Goal: Transaction & Acquisition: Purchase product/service

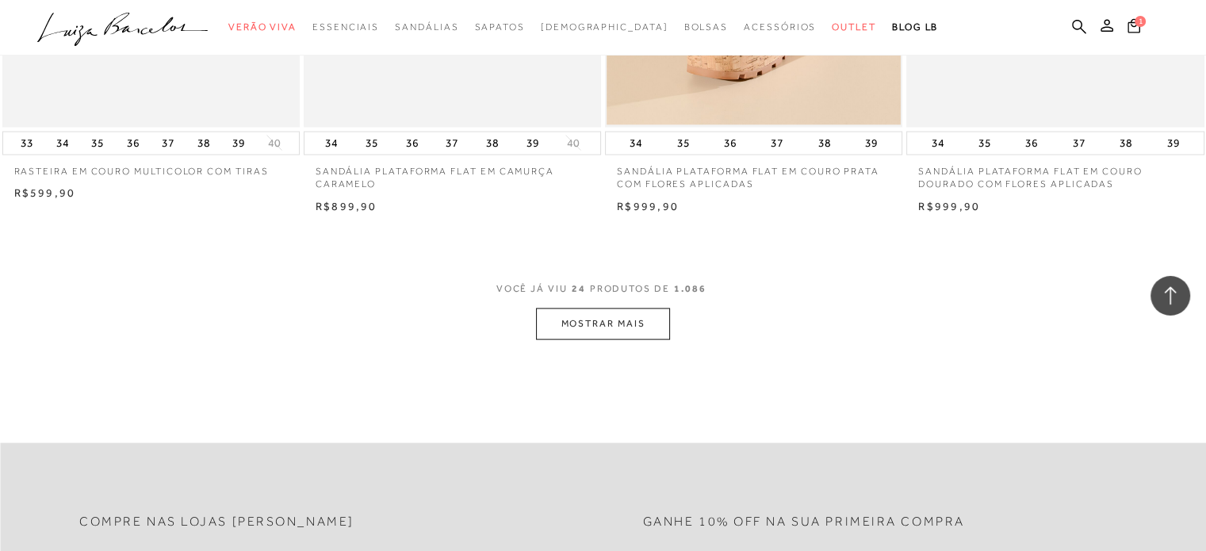
scroll to position [3252, 0]
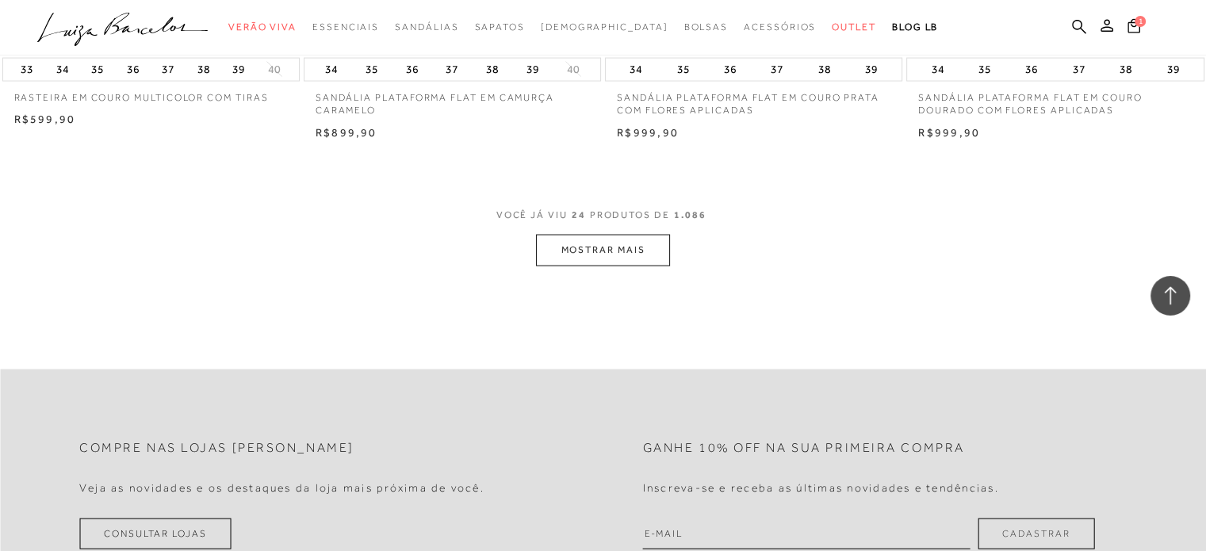
click at [583, 250] on button "MOSTRAR MAIS" at bounding box center [602, 250] width 133 height 31
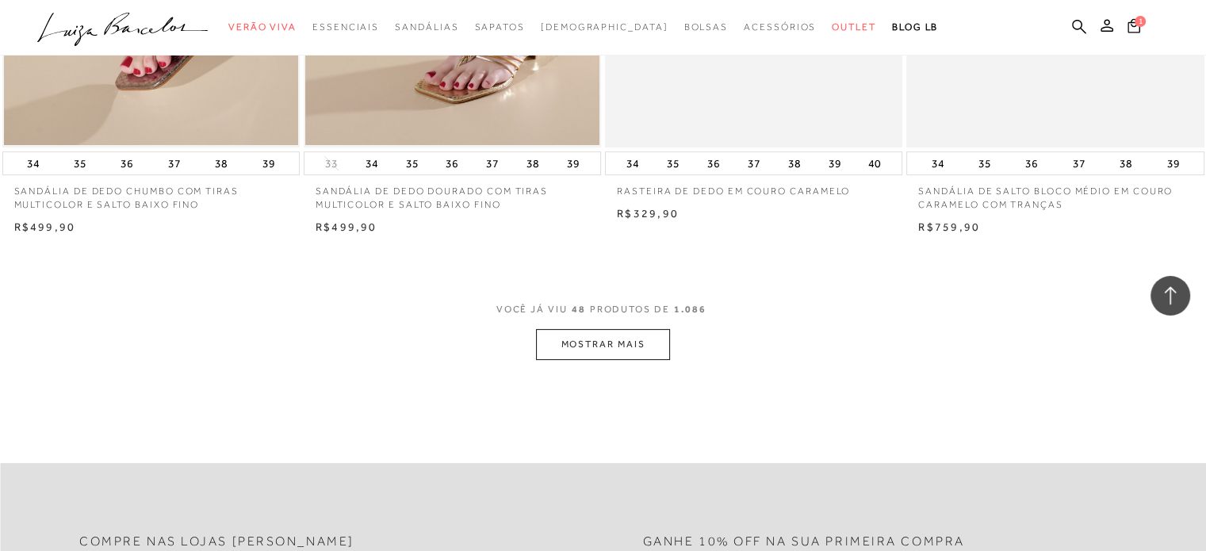
scroll to position [6504, 0]
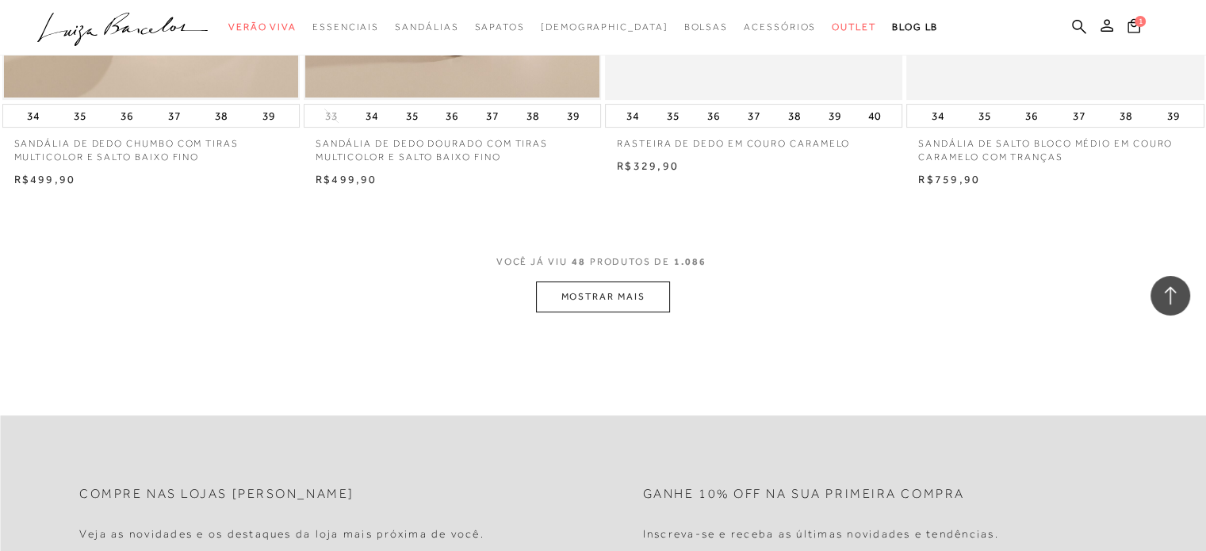
click at [603, 297] on button "MOSTRAR MAIS" at bounding box center [602, 297] width 133 height 31
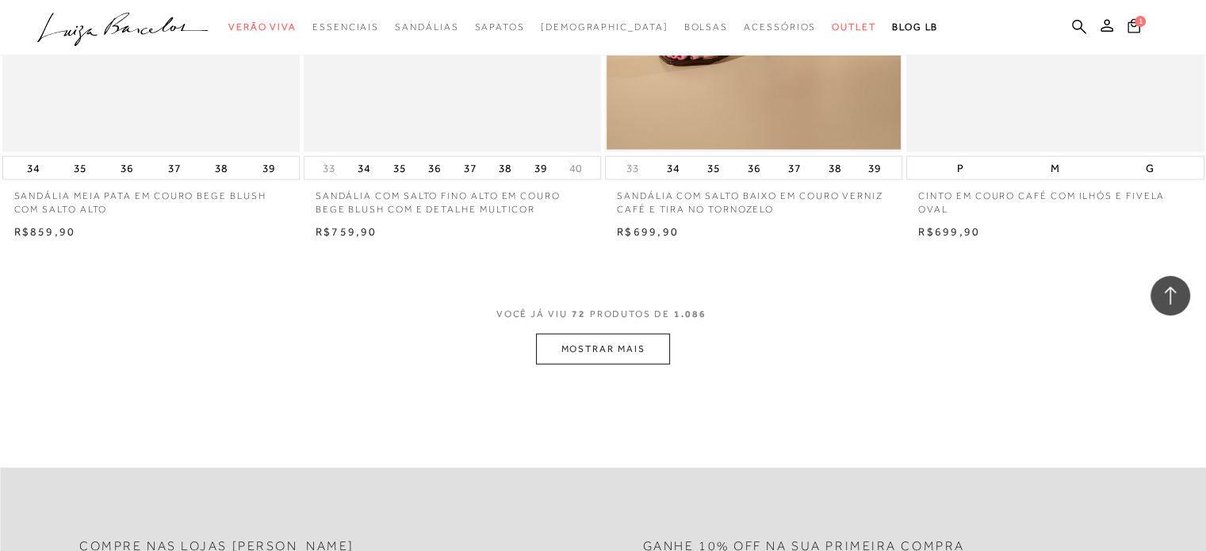
scroll to position [9755, 0]
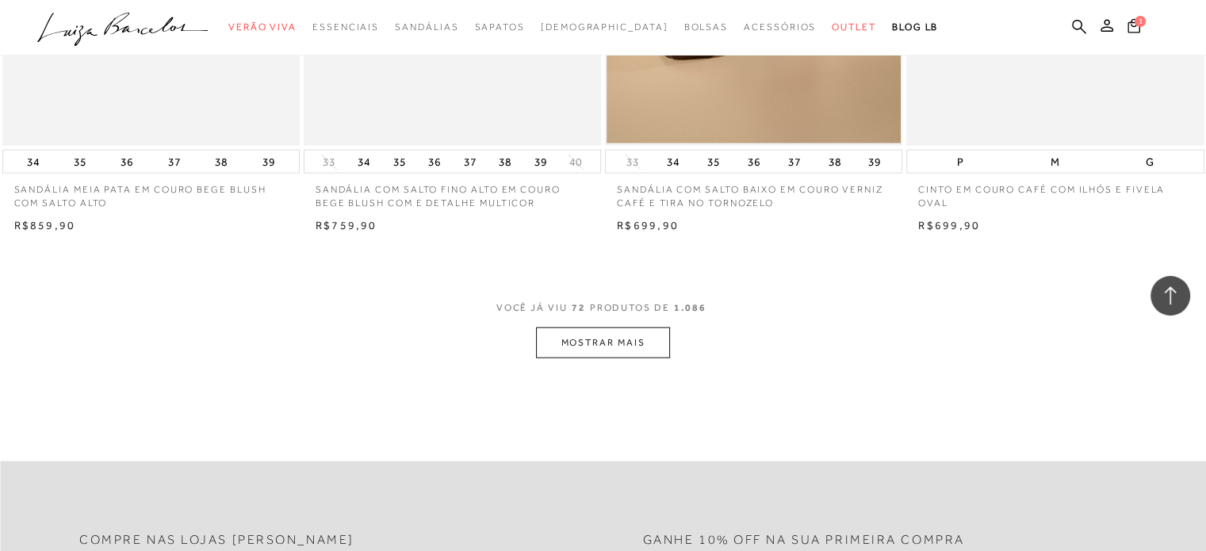
click at [581, 346] on button "MOSTRAR MAIS" at bounding box center [602, 343] width 133 height 31
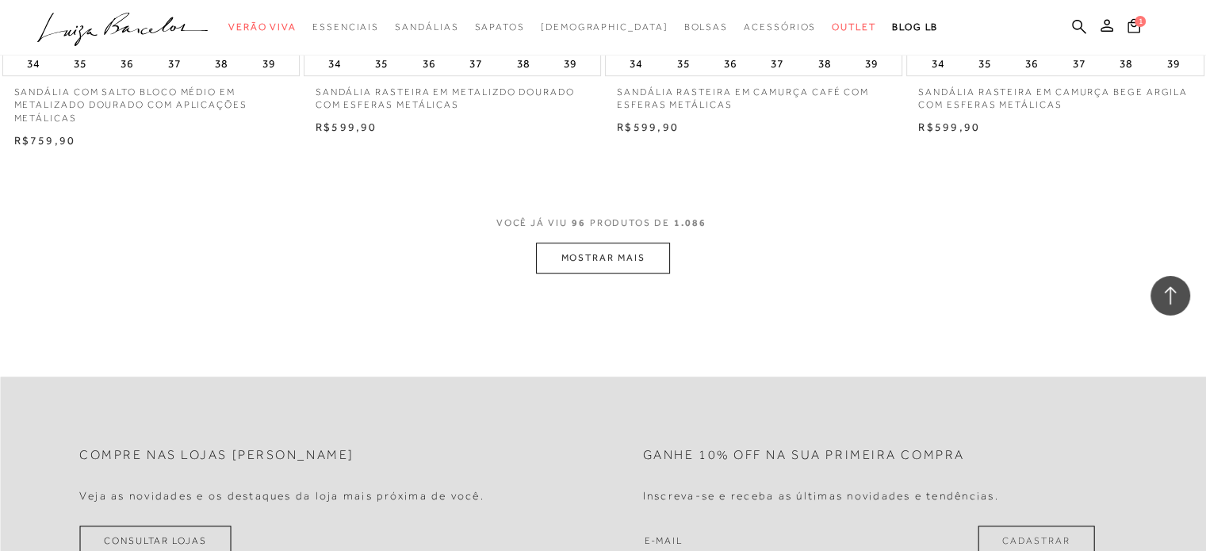
scroll to position [13166, 0]
click at [600, 245] on button "MOSTRAR MAIS" at bounding box center [602, 257] width 133 height 31
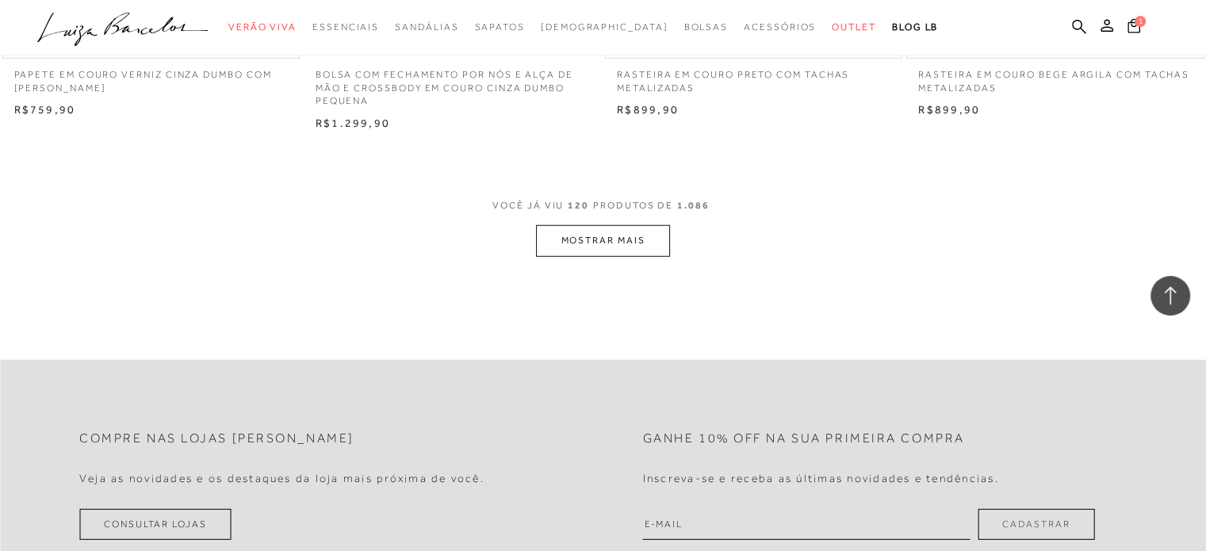
scroll to position [16497, 0]
drag, startPoint x: 530, startPoint y: 243, endPoint x: 569, endPoint y: 225, distance: 43.7
click at [535, 243] on div "VOCÊ JÁ VIU 120 PRODUTOS DE 1.086 MOSTRAR MAIS" at bounding box center [603, 223] width 1206 height 59
click at [603, 224] on button "MOSTRAR MAIS" at bounding box center [602, 237] width 133 height 31
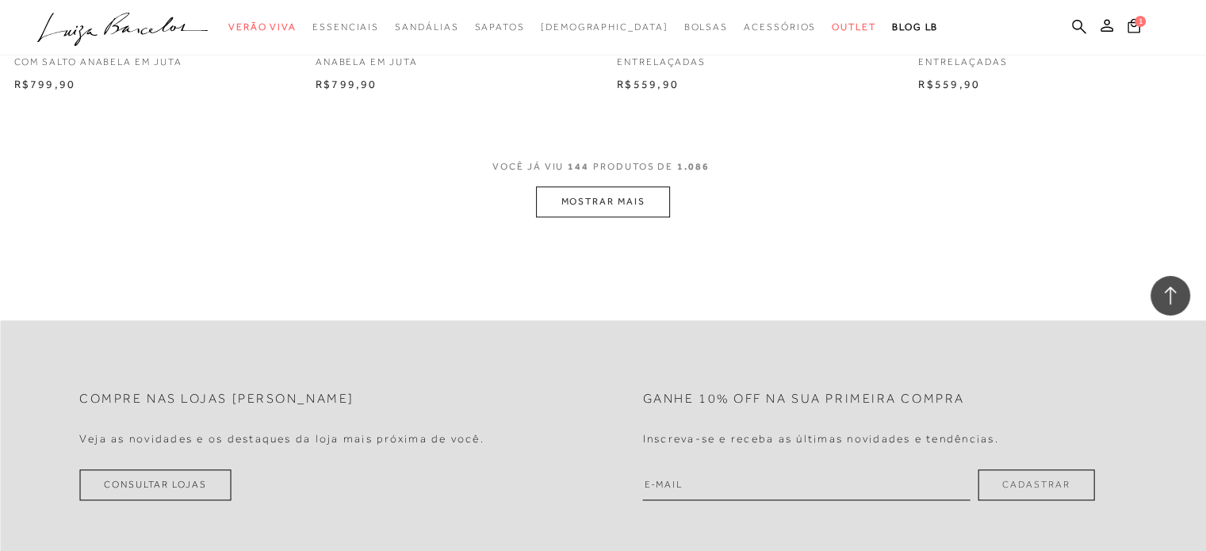
scroll to position [19828, 0]
click at [568, 202] on button "MOSTRAR MAIS" at bounding box center [602, 205] width 133 height 31
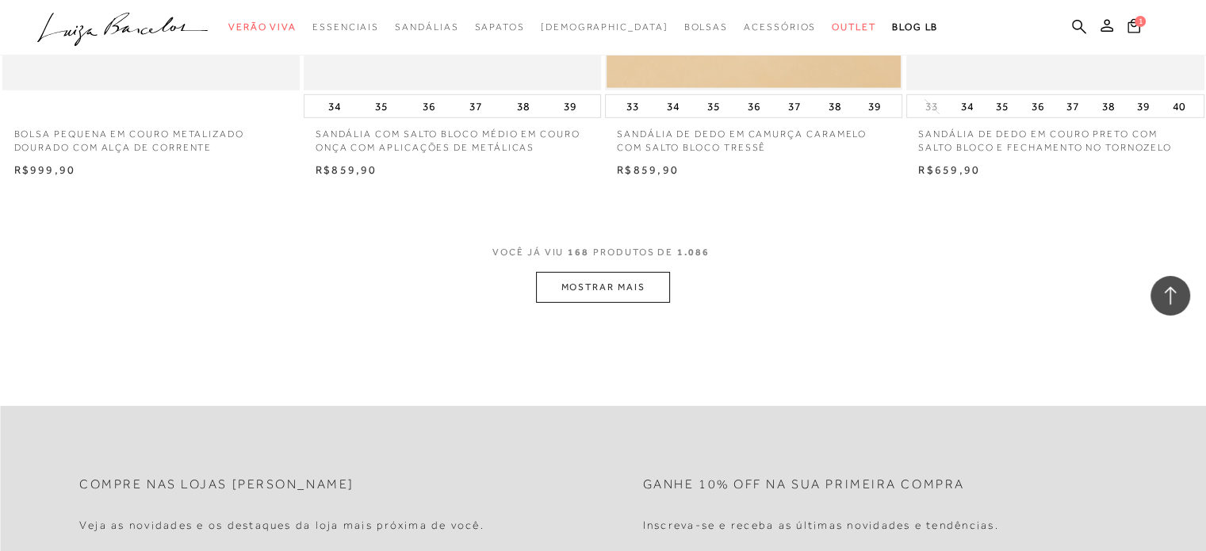
scroll to position [23080, 0]
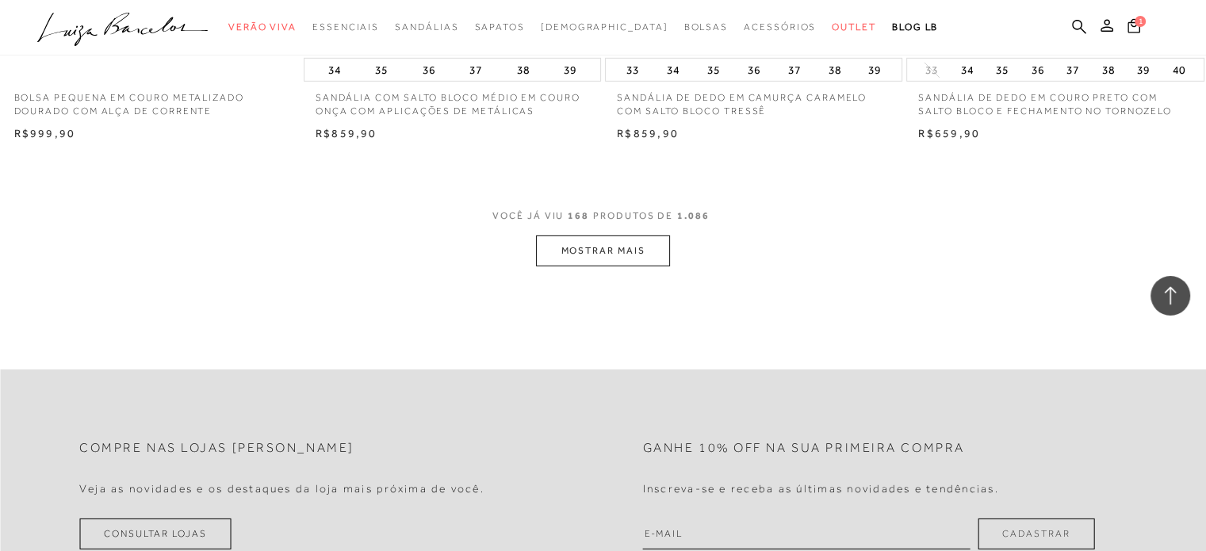
click at [585, 256] on button "MOSTRAR MAIS" at bounding box center [602, 251] width 133 height 31
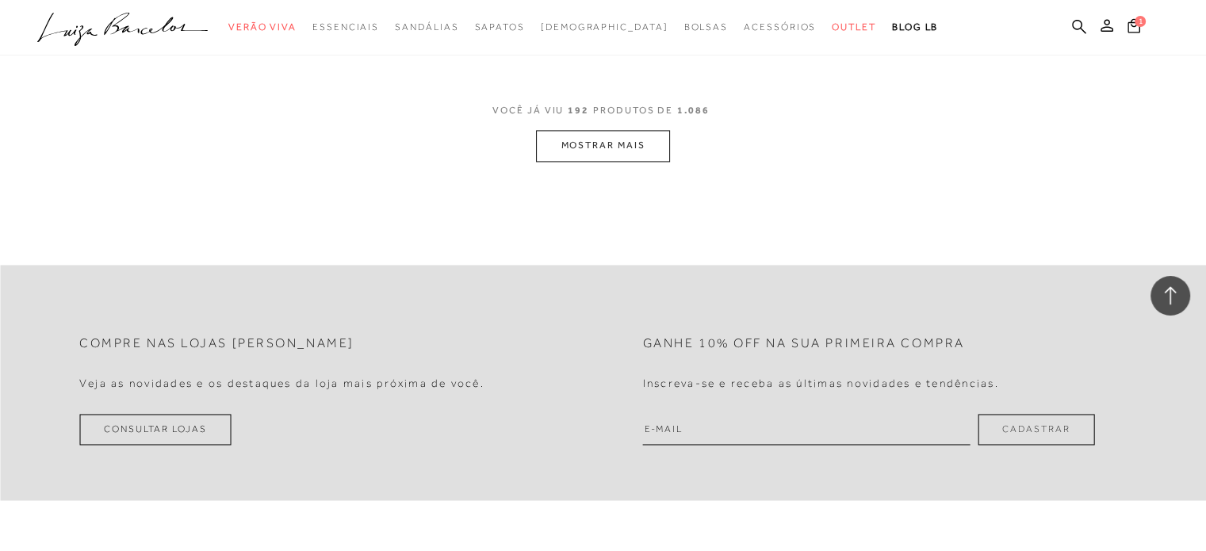
scroll to position [26491, 0]
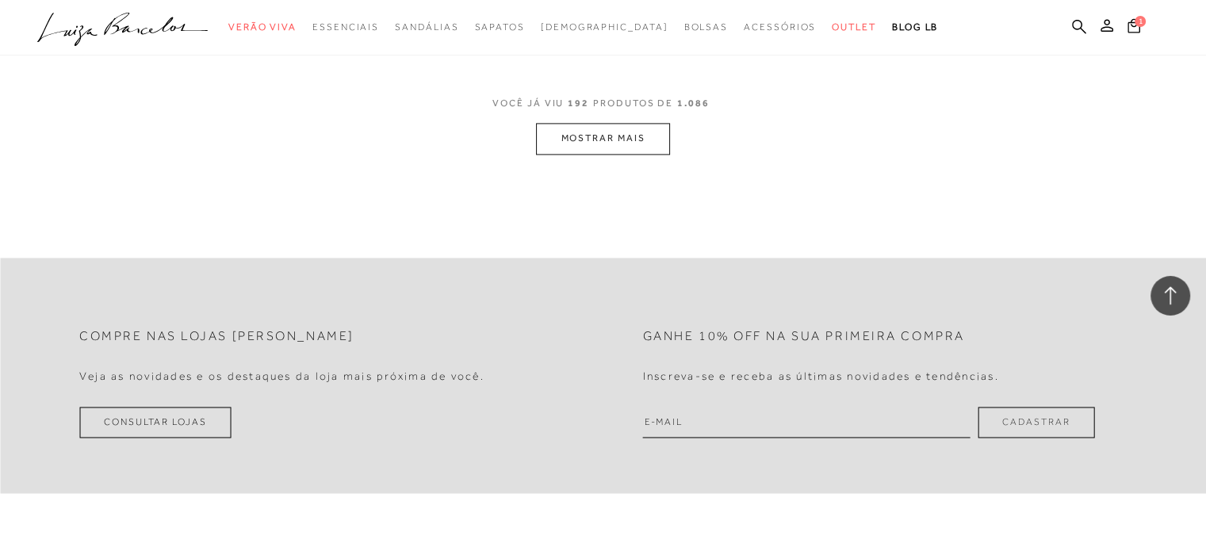
click at [577, 126] on button "MOSTRAR MAIS" at bounding box center [602, 138] width 133 height 31
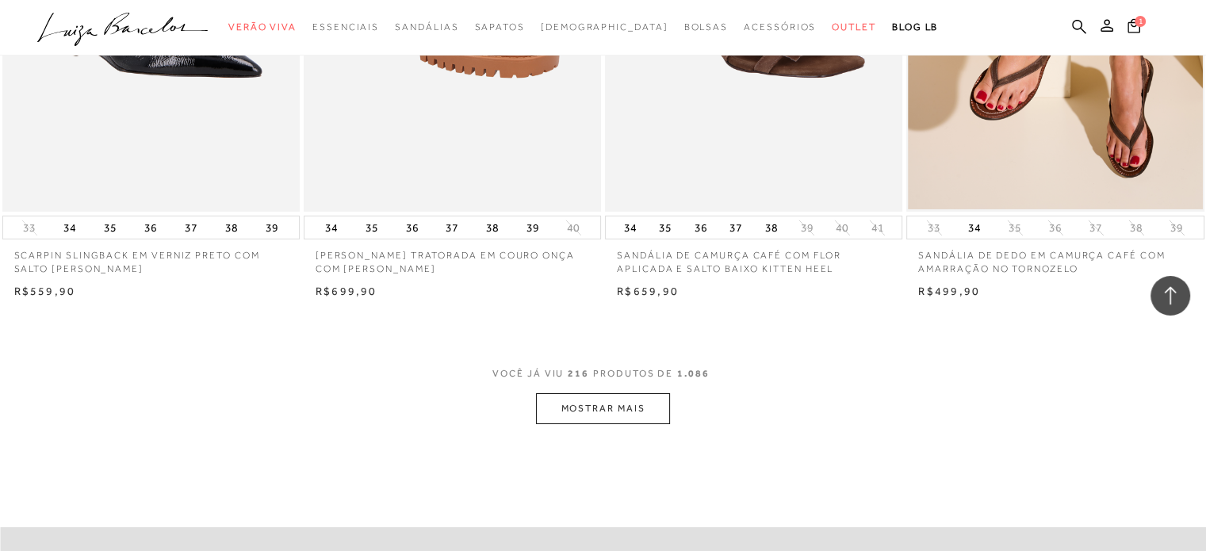
scroll to position [29584, 0]
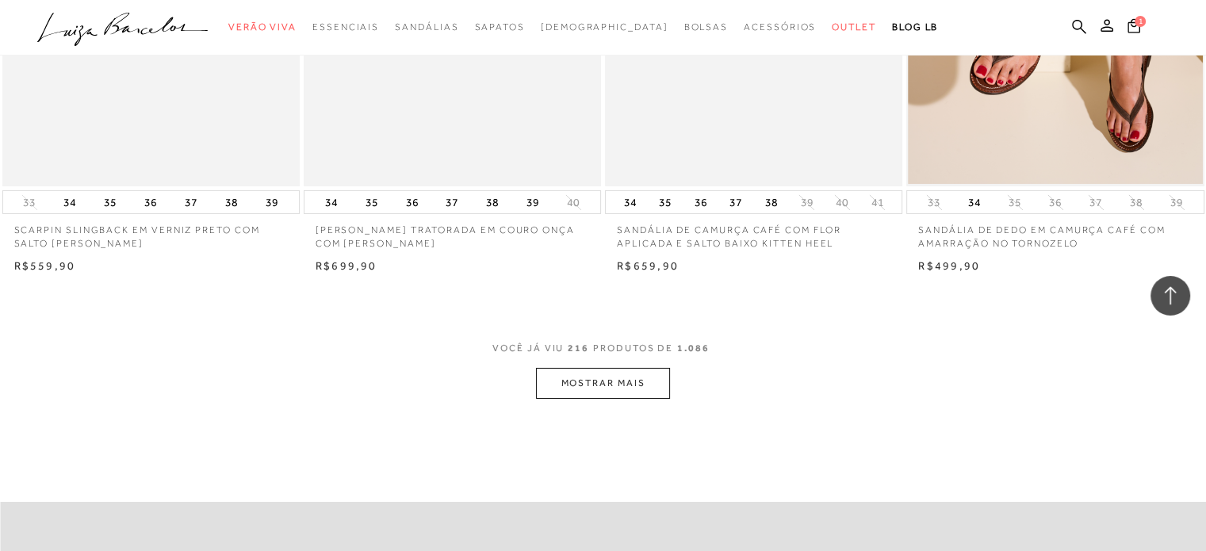
click at [592, 385] on button "MOSTRAR MAIS" at bounding box center [602, 383] width 133 height 31
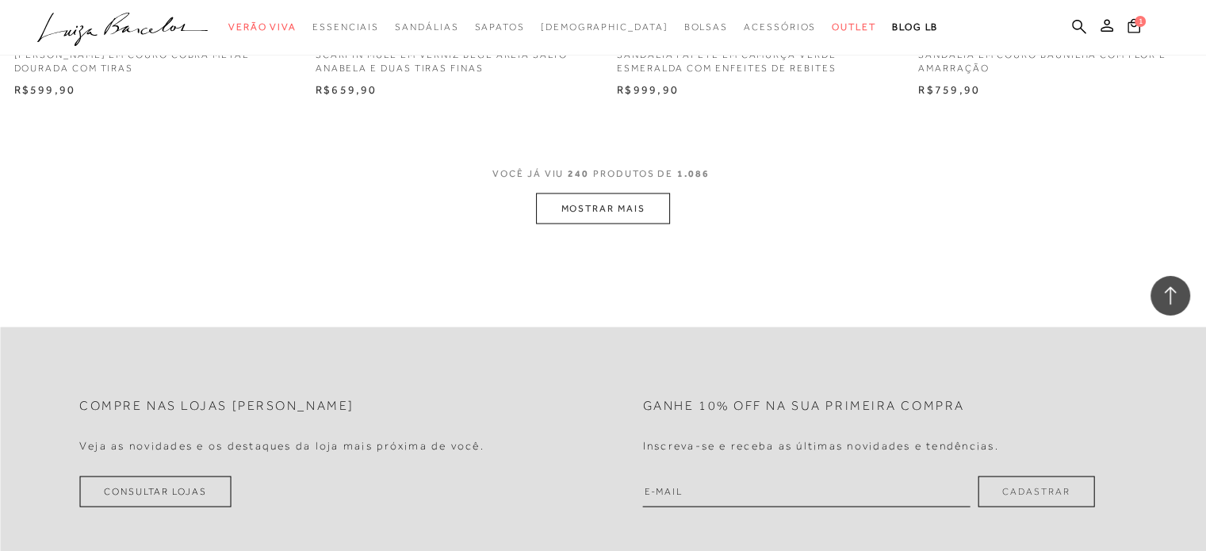
scroll to position [33153, 0]
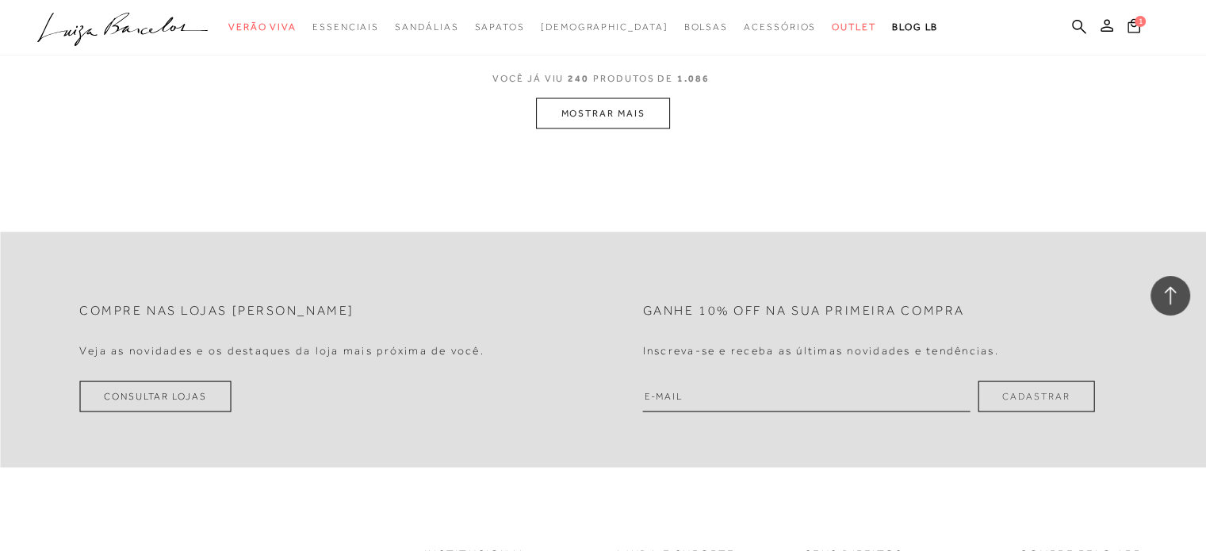
drag, startPoint x: 589, startPoint y: 108, endPoint x: 603, endPoint y: 115, distance: 16.0
click at [603, 115] on button "MOSTRAR MAIS" at bounding box center [602, 113] width 133 height 31
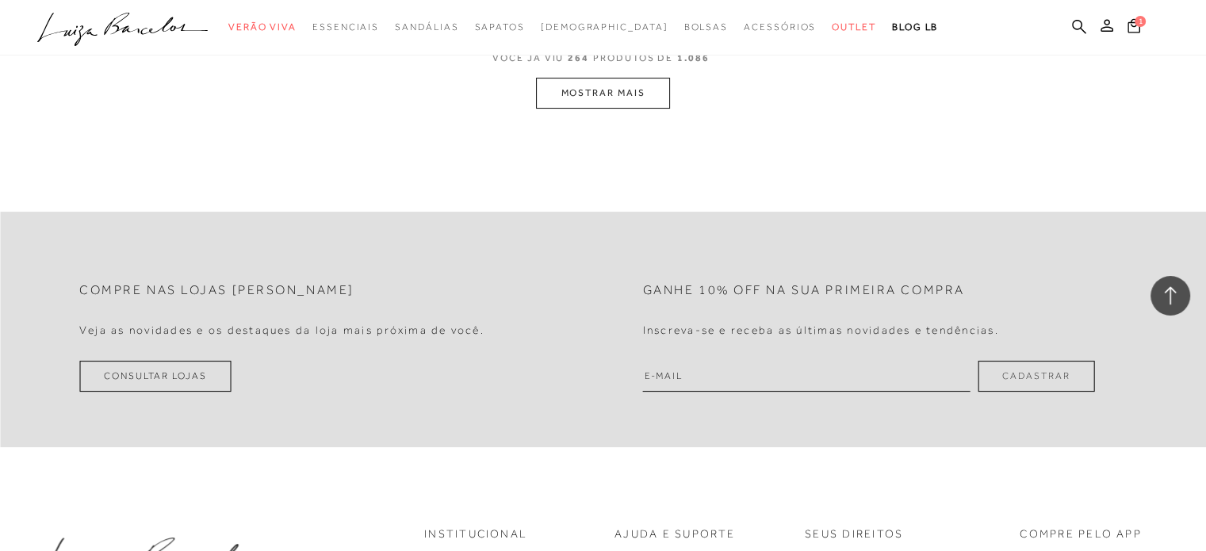
click at [582, 86] on button "MOSTRAR MAIS" at bounding box center [602, 93] width 133 height 31
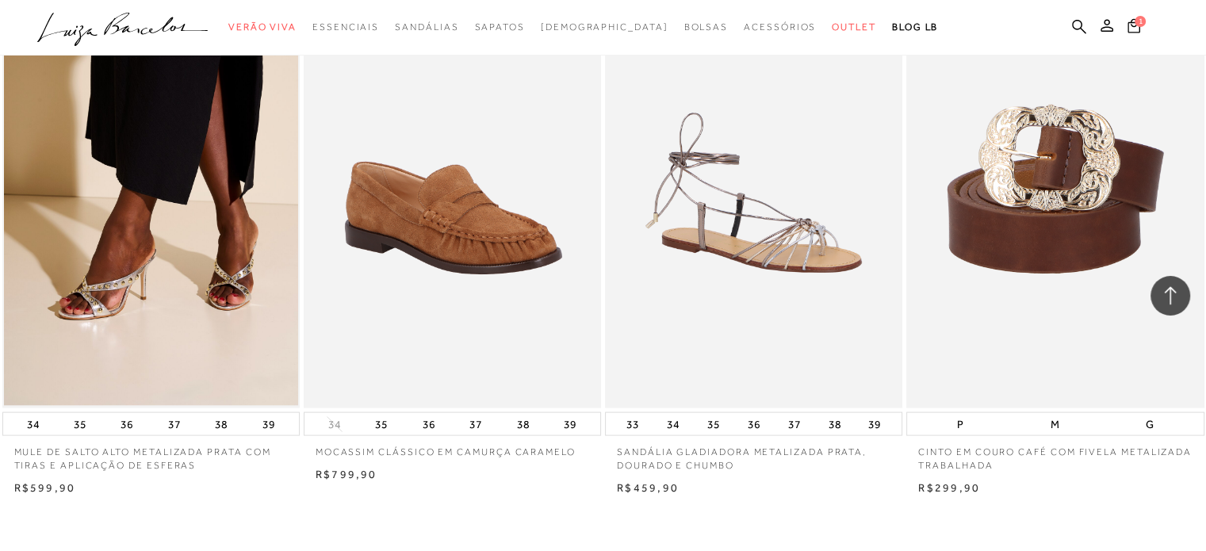
scroll to position [39738, 0]
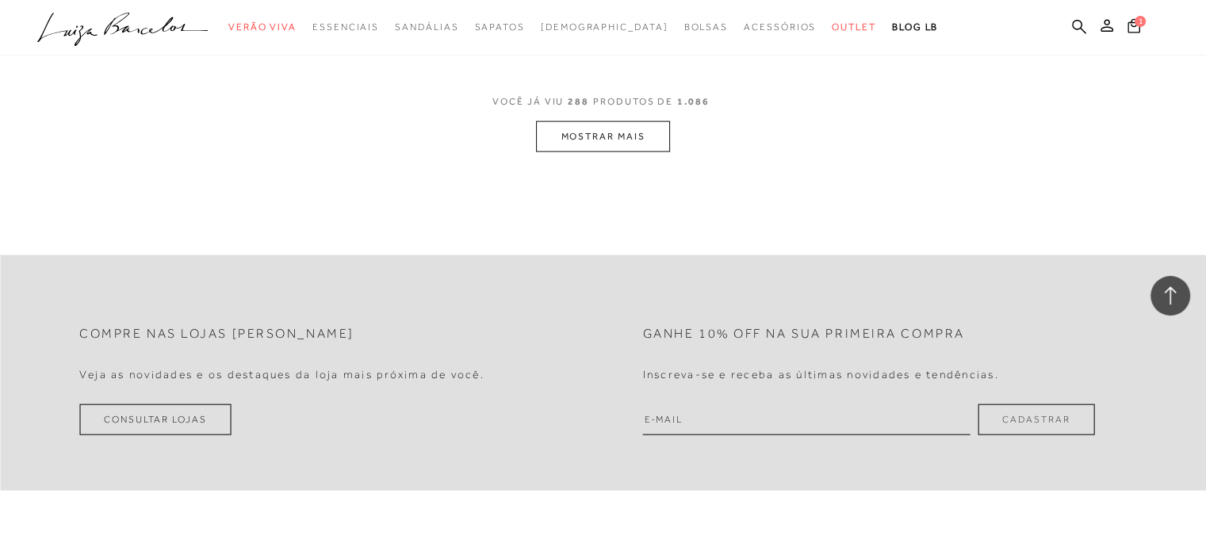
click at [568, 135] on button "MOSTRAR MAIS" at bounding box center [602, 136] width 133 height 31
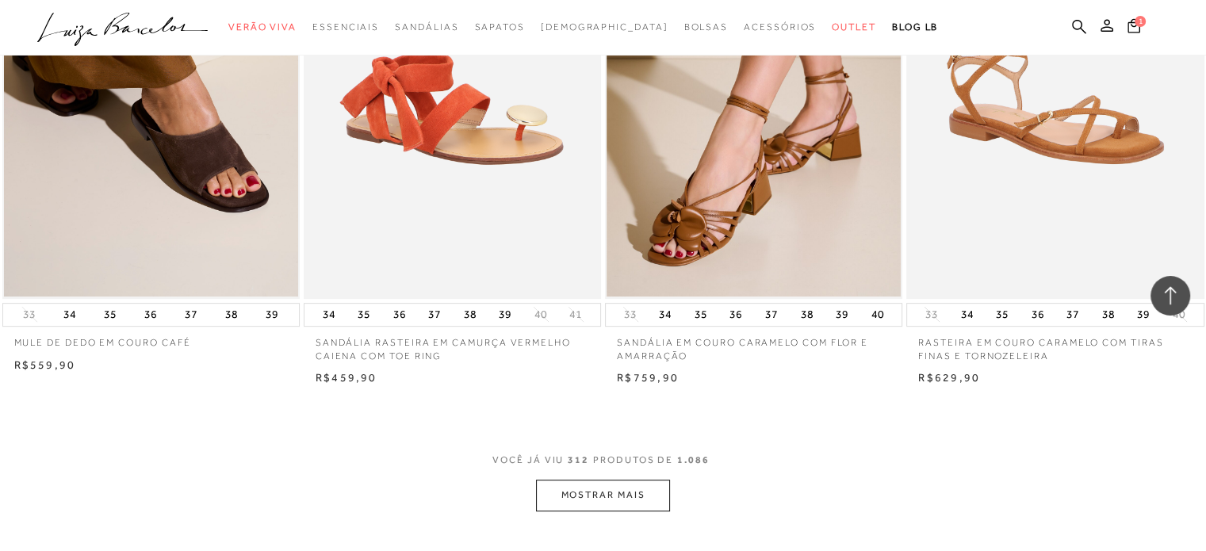
scroll to position [42831, 0]
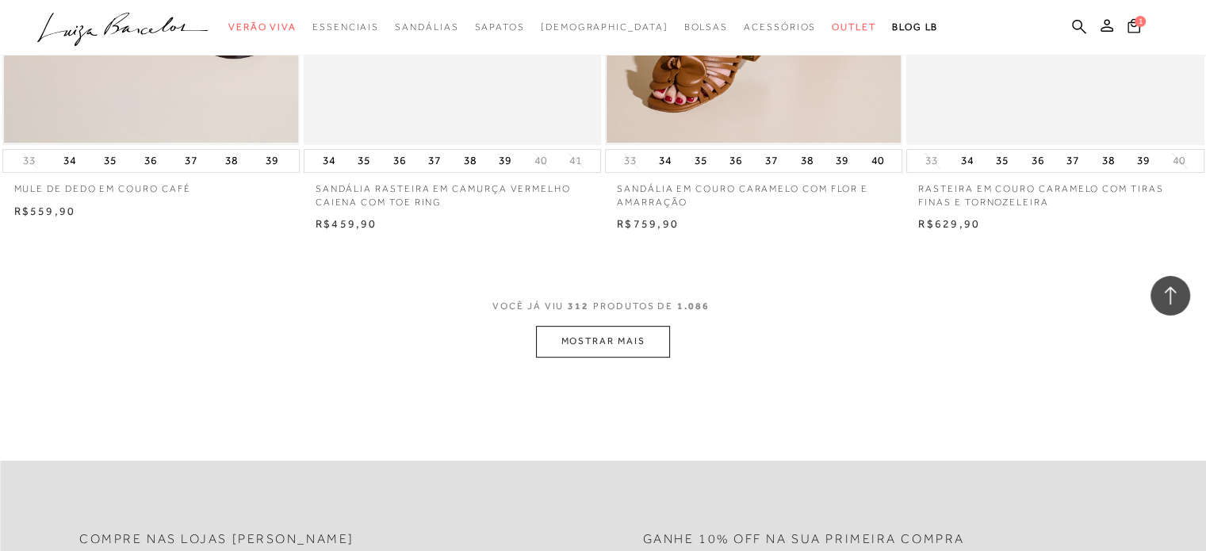
click at [619, 342] on button "MOSTRAR MAIS" at bounding box center [602, 341] width 133 height 31
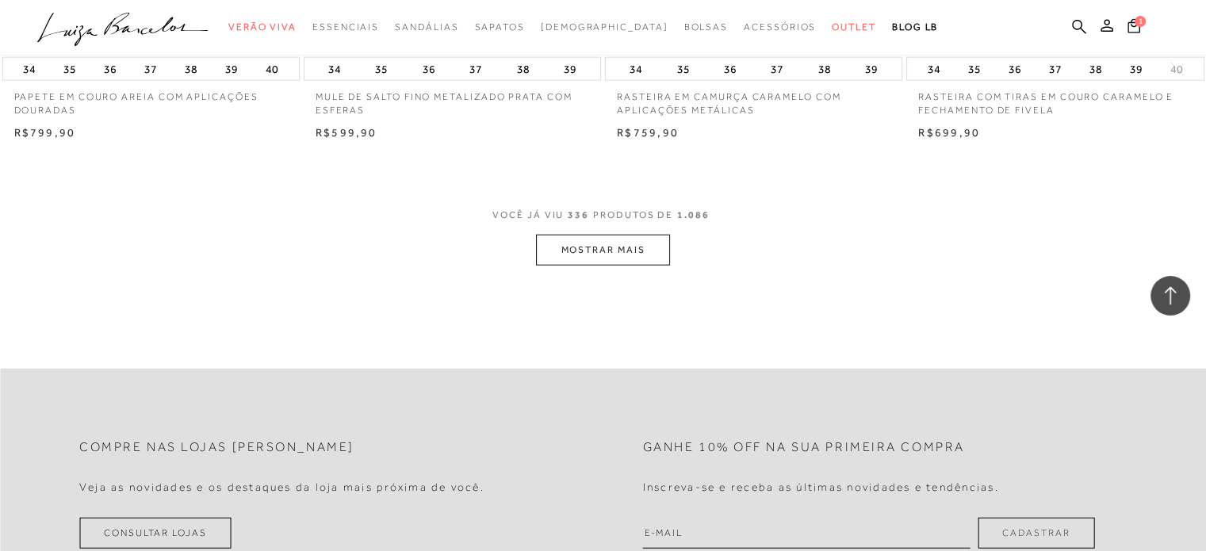
scroll to position [46242, 0]
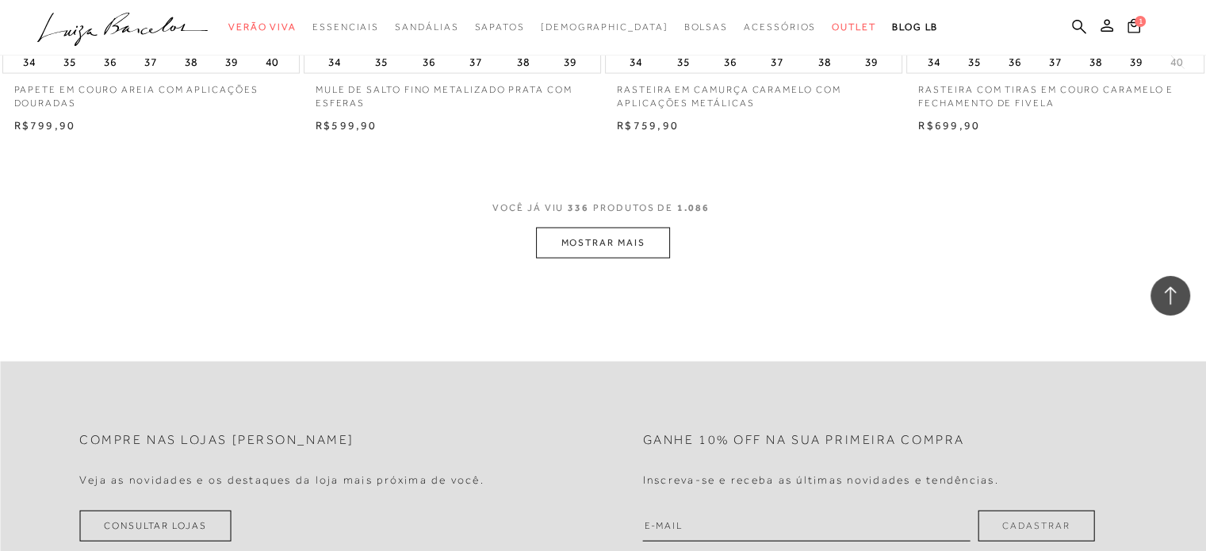
click at [587, 217] on span "VOCÊ JÁ VIU 336 PRODUTOS DE 1.086" at bounding box center [603, 213] width 221 height 29
click at [580, 237] on button "MOSTRAR MAIS" at bounding box center [602, 243] width 133 height 31
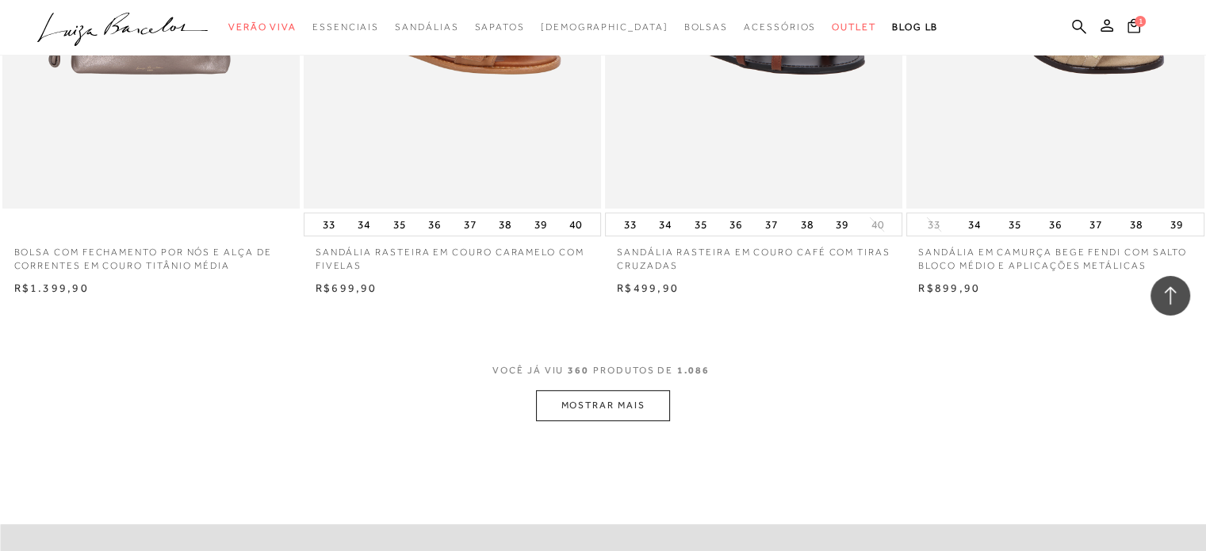
scroll to position [49335, 0]
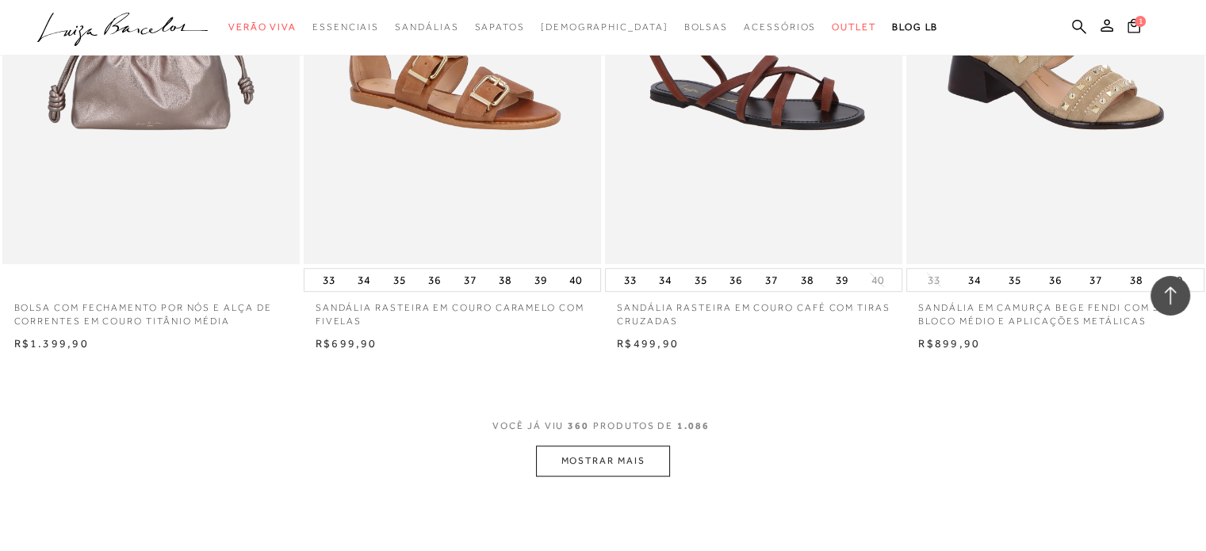
click at [566, 464] on button "MOSTRAR MAIS" at bounding box center [602, 461] width 133 height 31
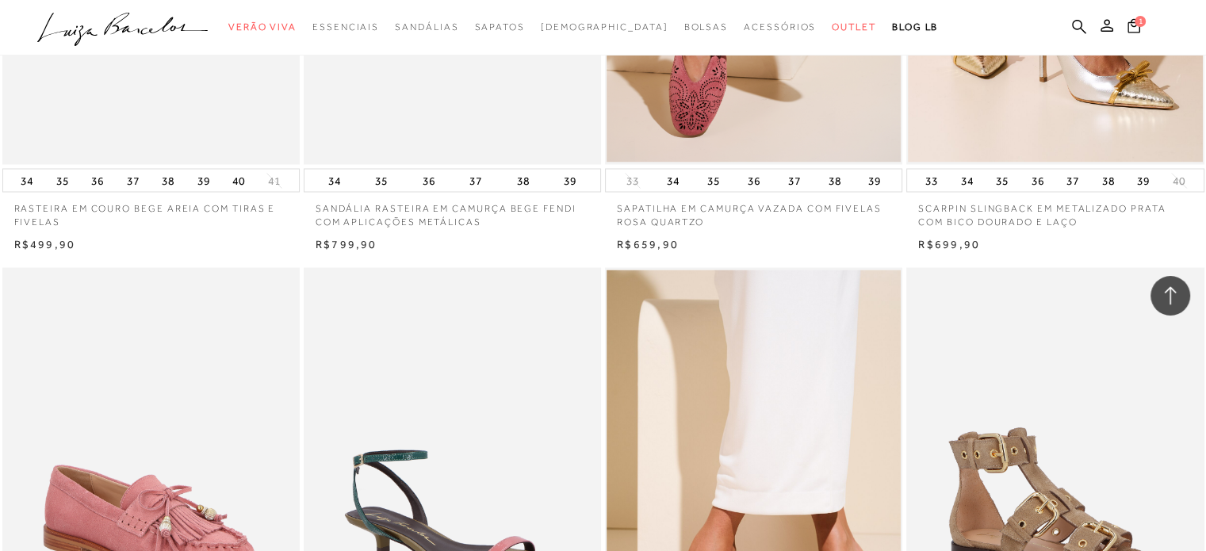
scroll to position [51080, 0]
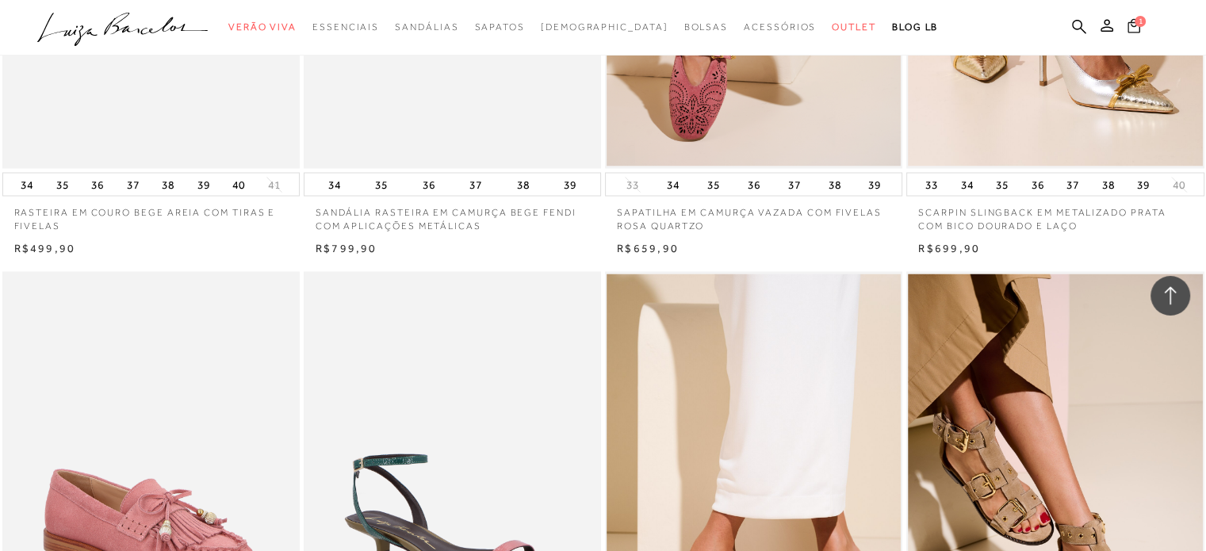
click at [1141, 31] on button "1" at bounding box center [1134, 27] width 22 height 21
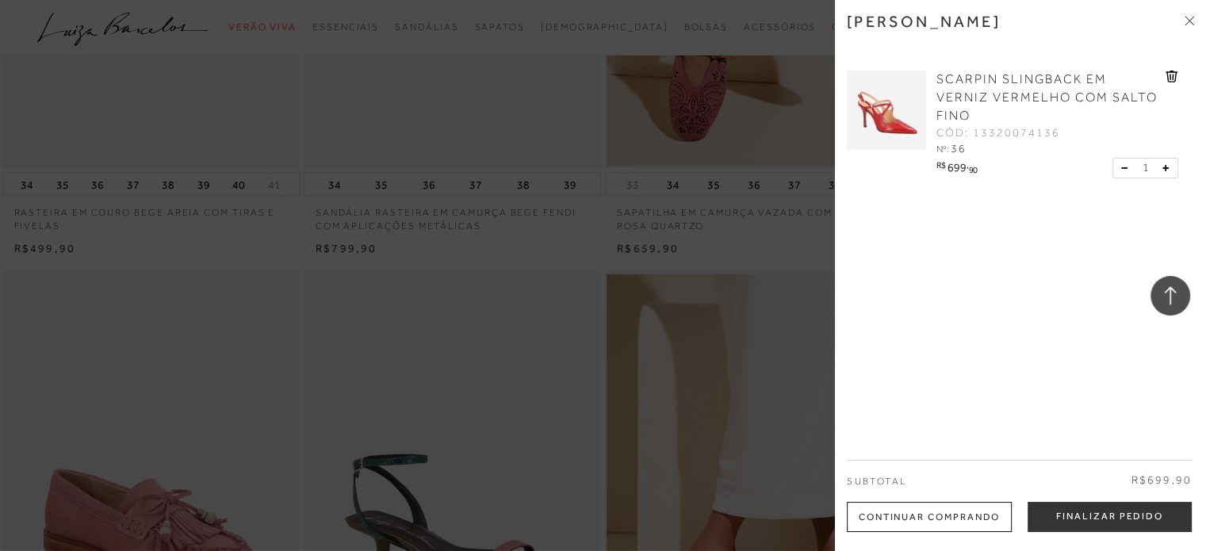
click at [1187, 13] on span at bounding box center [1190, 21] width 10 height 17
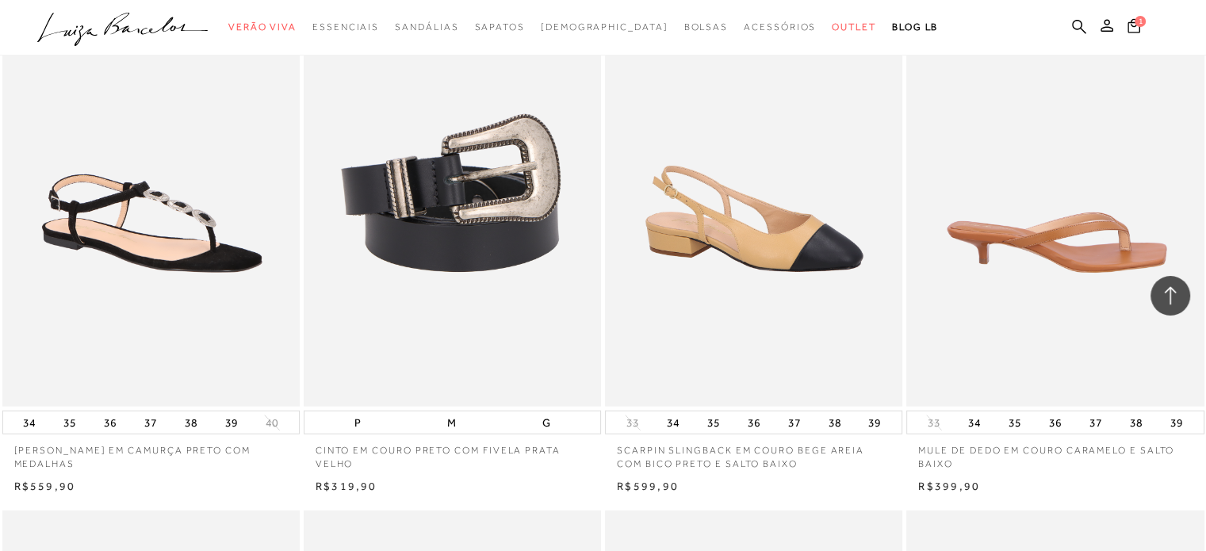
scroll to position [51873, 0]
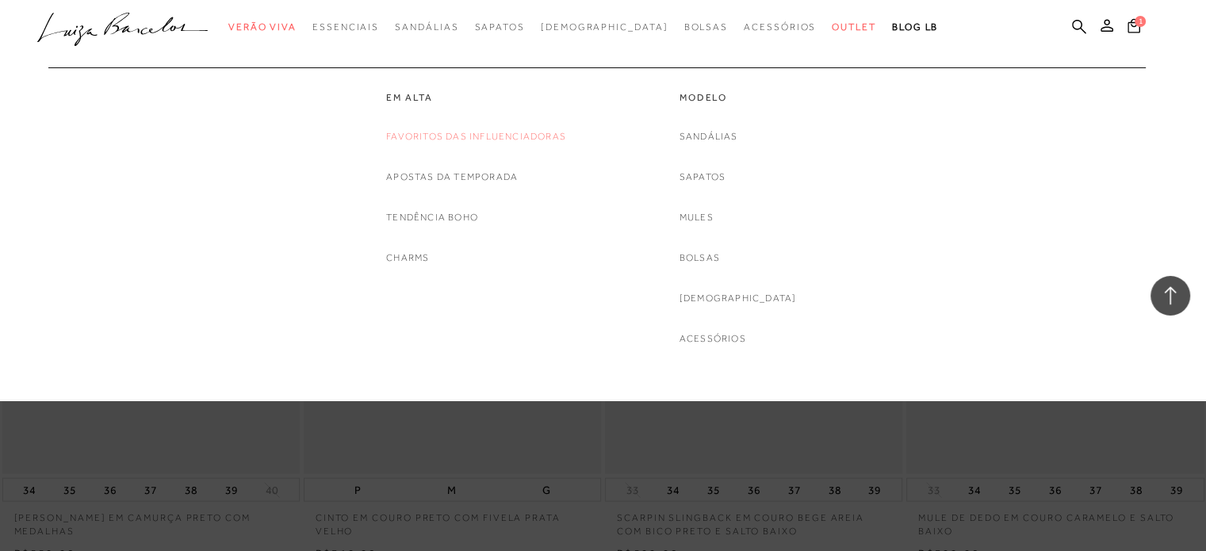
click at [435, 140] on link "Favoritos das Influenciadoras" at bounding box center [476, 136] width 180 height 17
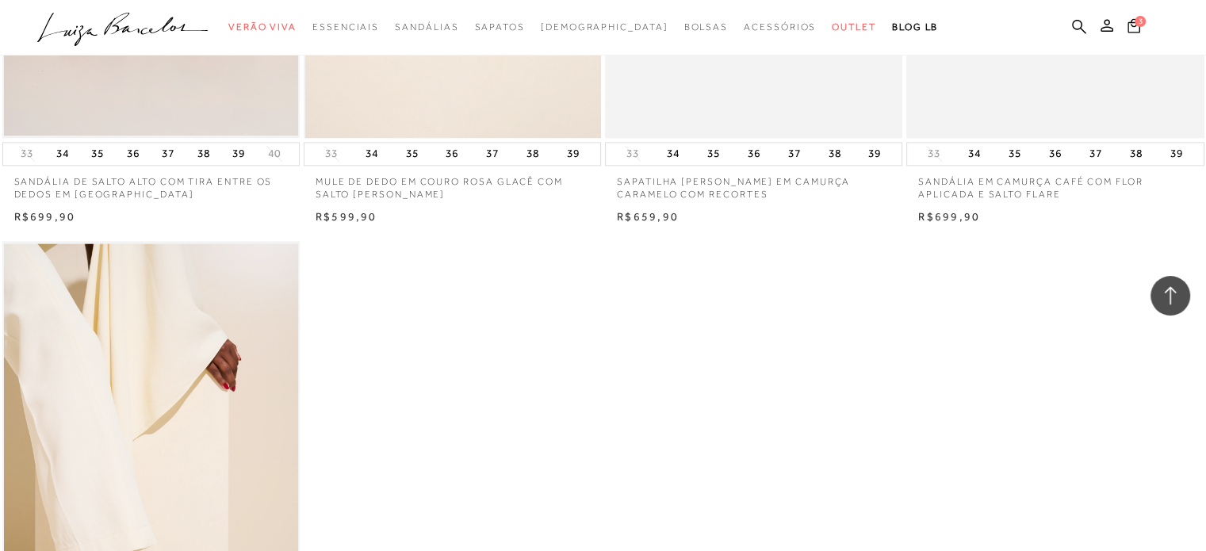
scroll to position [2062, 0]
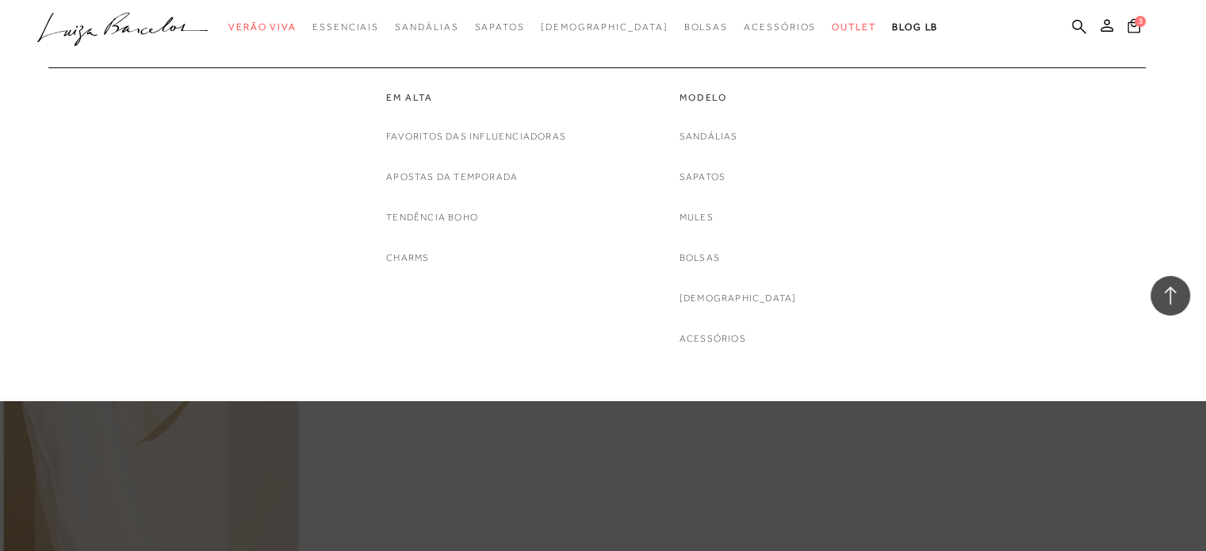
click at [416, 171] on link "Apostas da Temporada" at bounding box center [452, 177] width 132 height 17
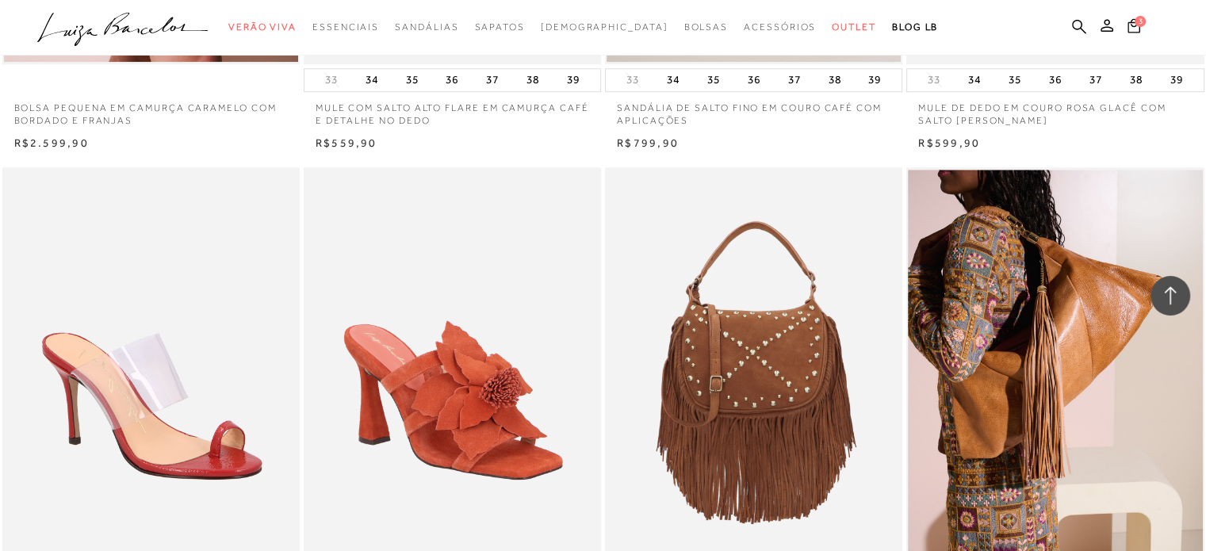
scroll to position [1586, 0]
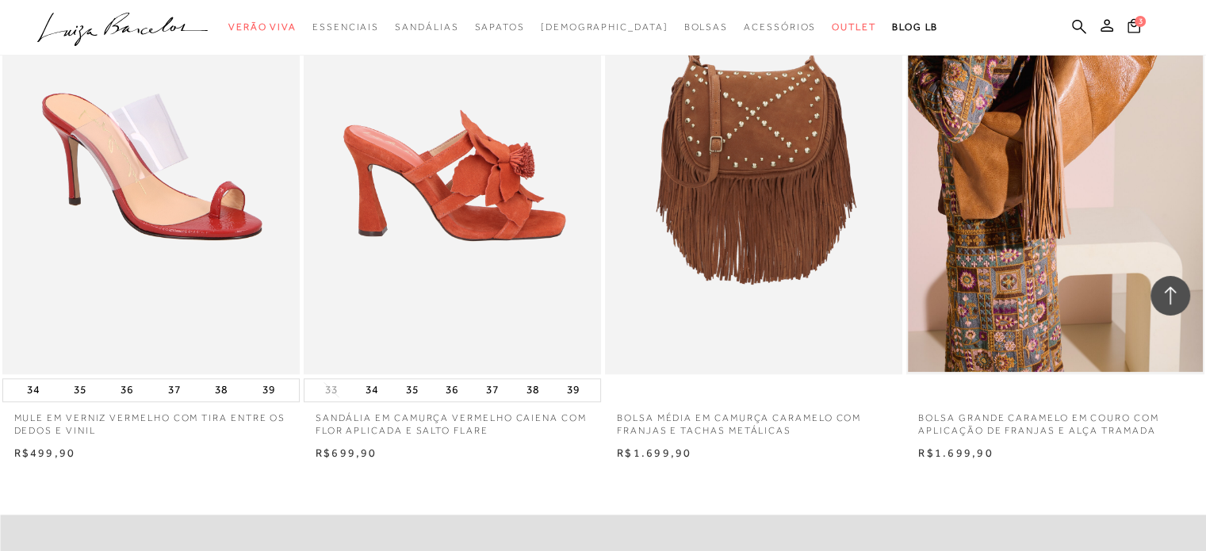
scroll to position [1507, 0]
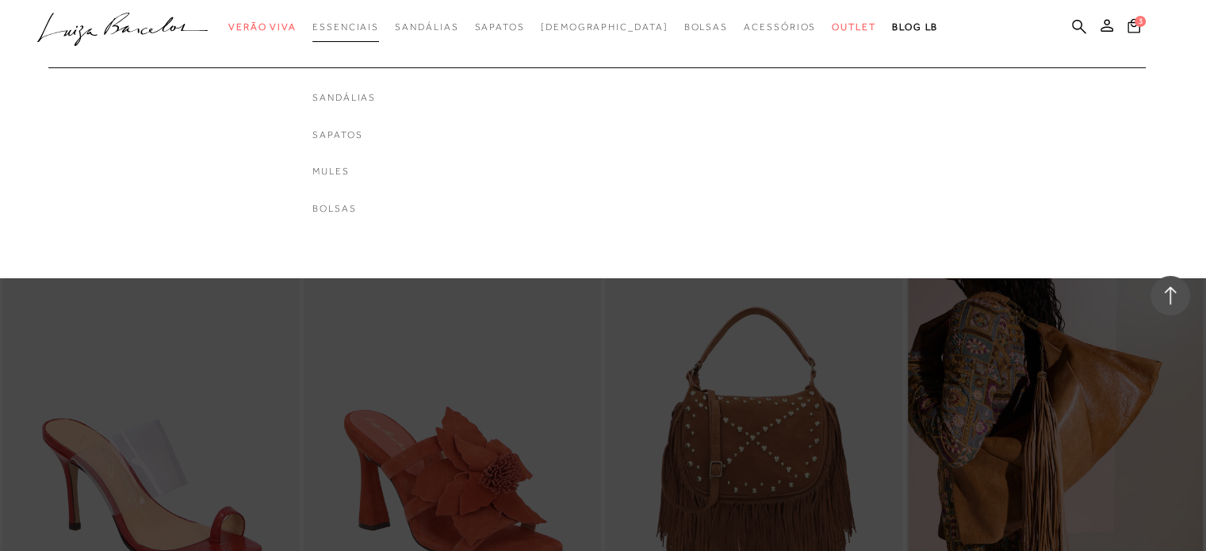
click at [373, 27] on span "Essenciais" at bounding box center [345, 26] width 67 height 11
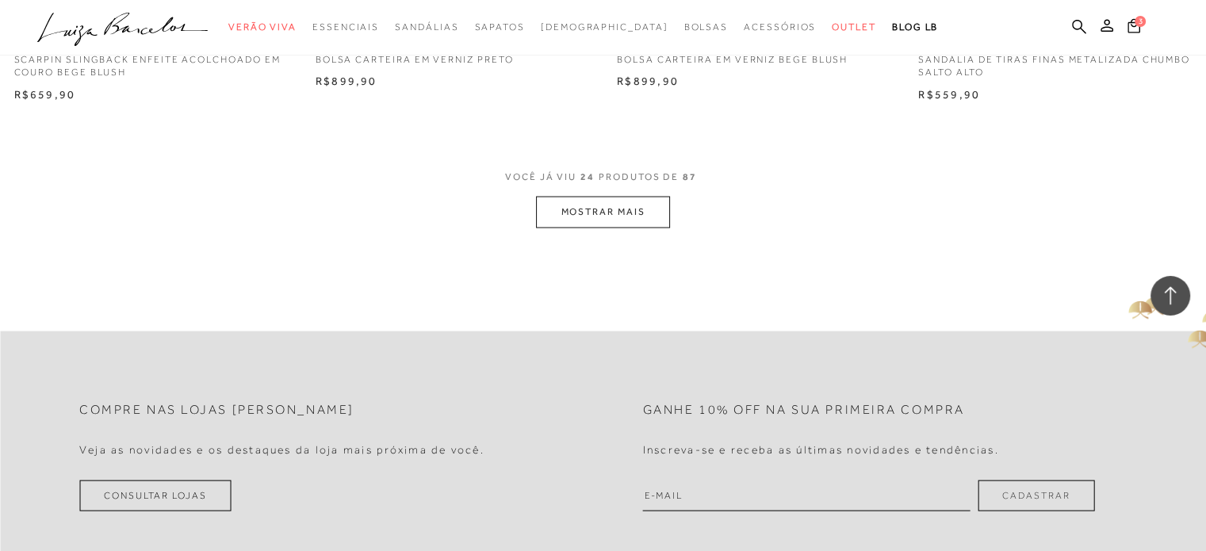
scroll to position [3331, 0]
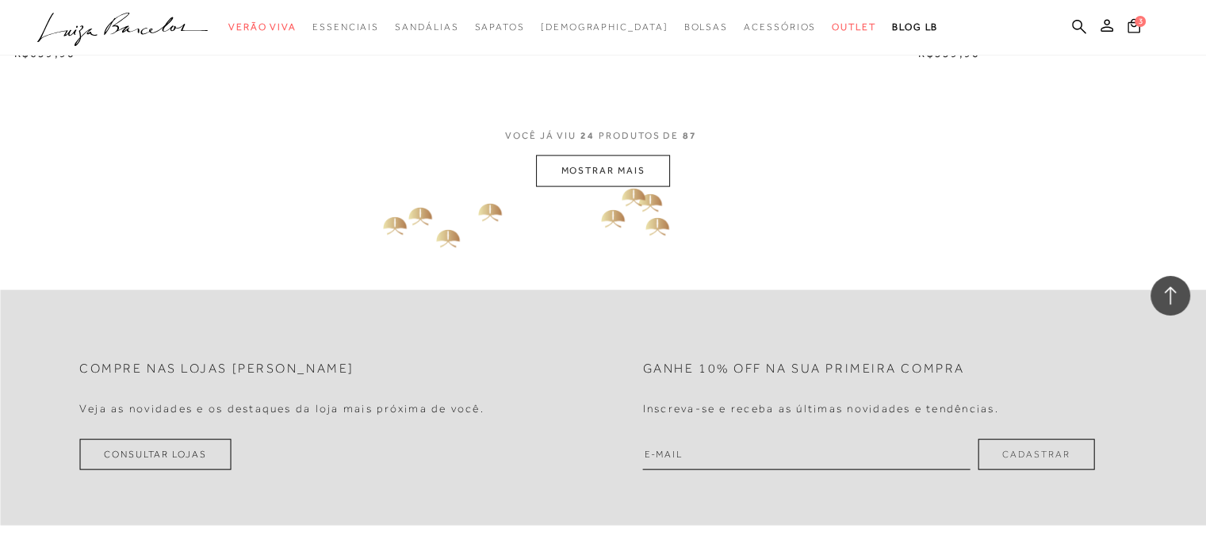
click at [612, 180] on button "MOSTRAR MAIS" at bounding box center [602, 170] width 133 height 31
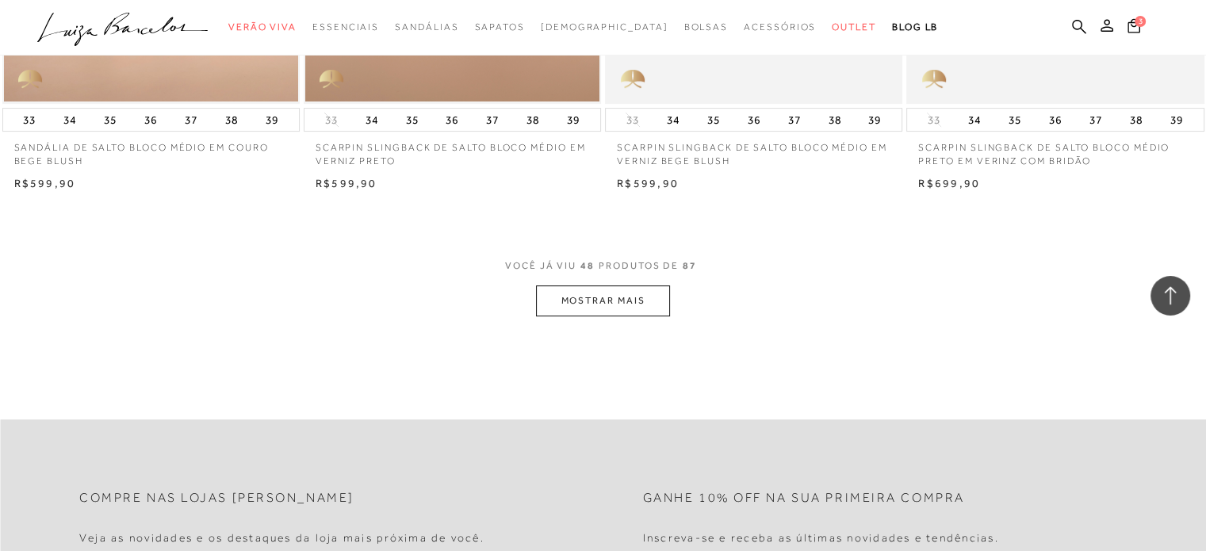
scroll to position [6504, 0]
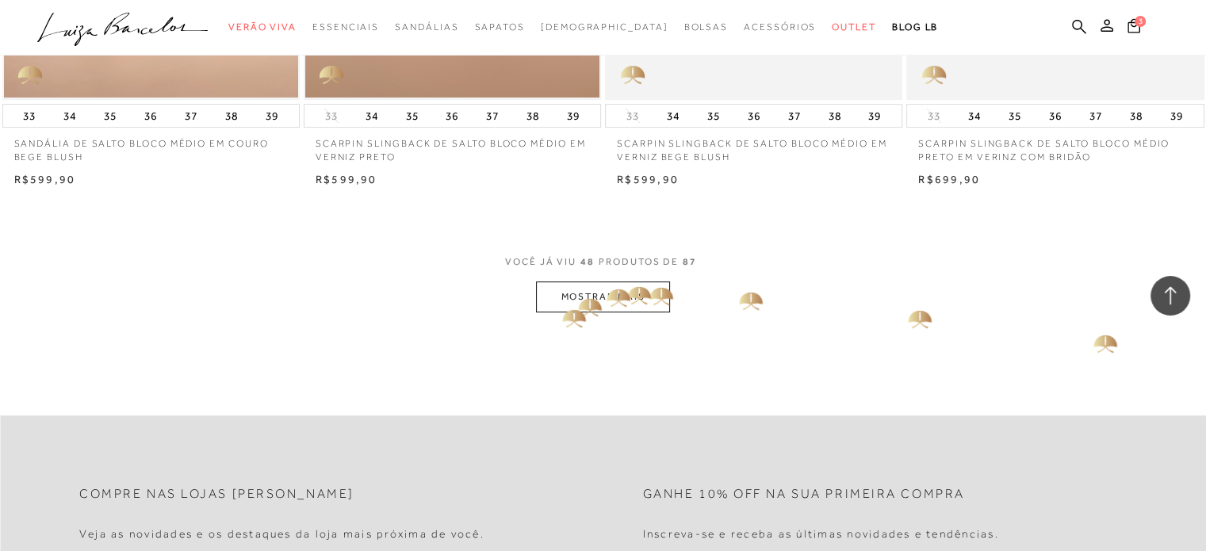
click at [552, 301] on button "MOSTRAR MAIS" at bounding box center [602, 297] width 133 height 31
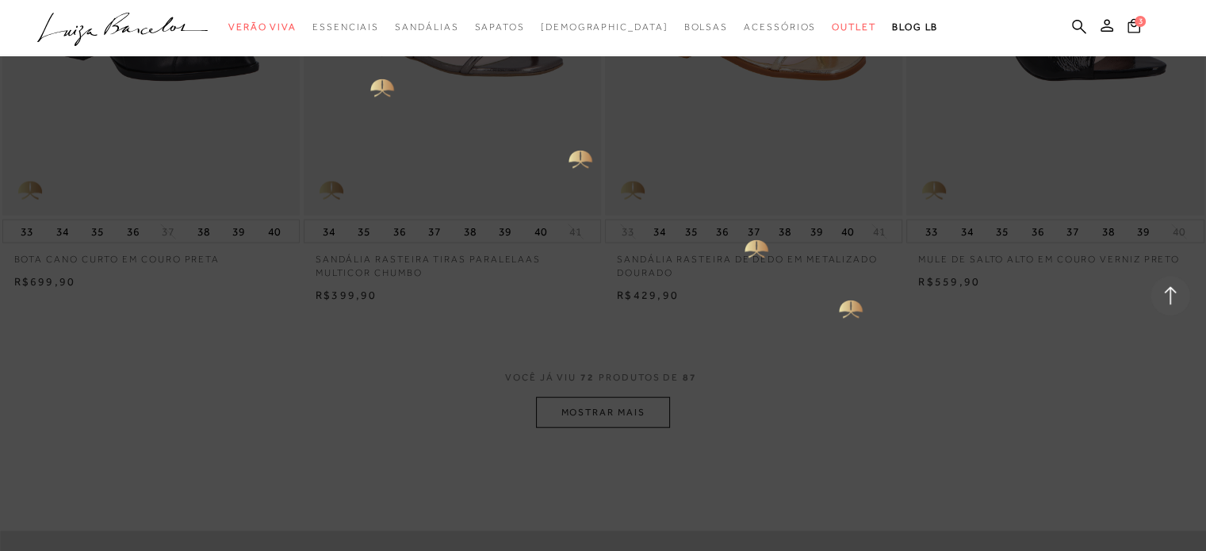
scroll to position [9676, 0]
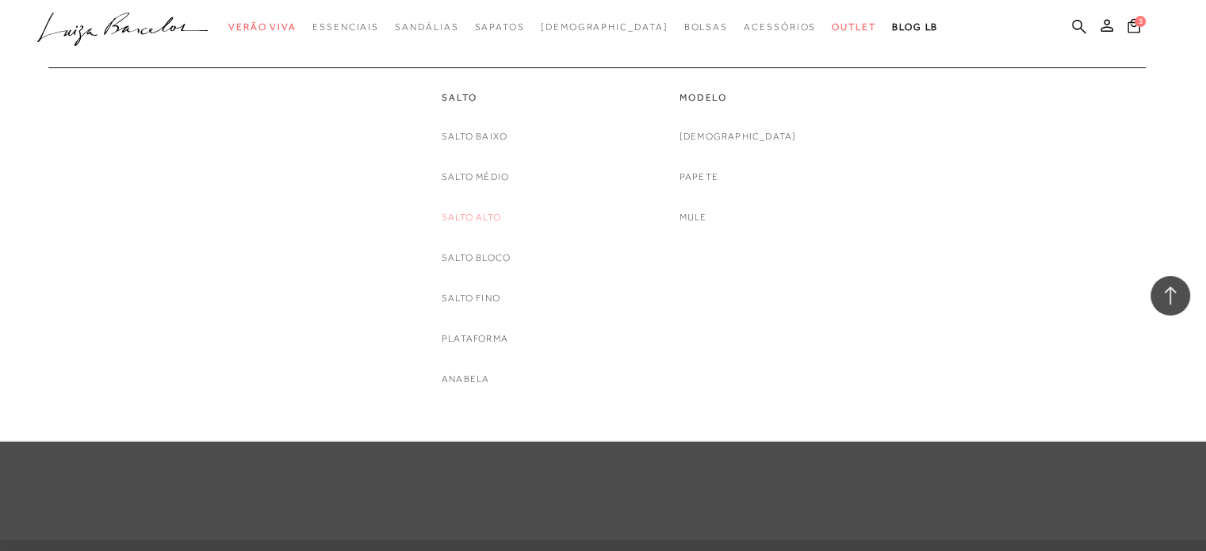
click at [472, 218] on link "Salto Alto" at bounding box center [471, 217] width 59 height 17
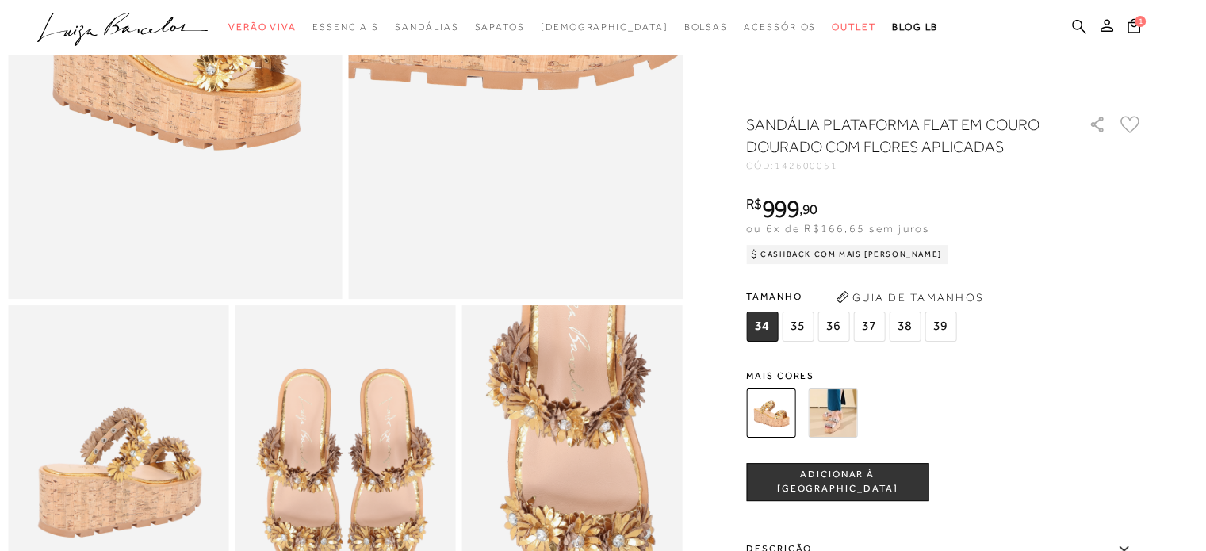
scroll to position [476, 0]
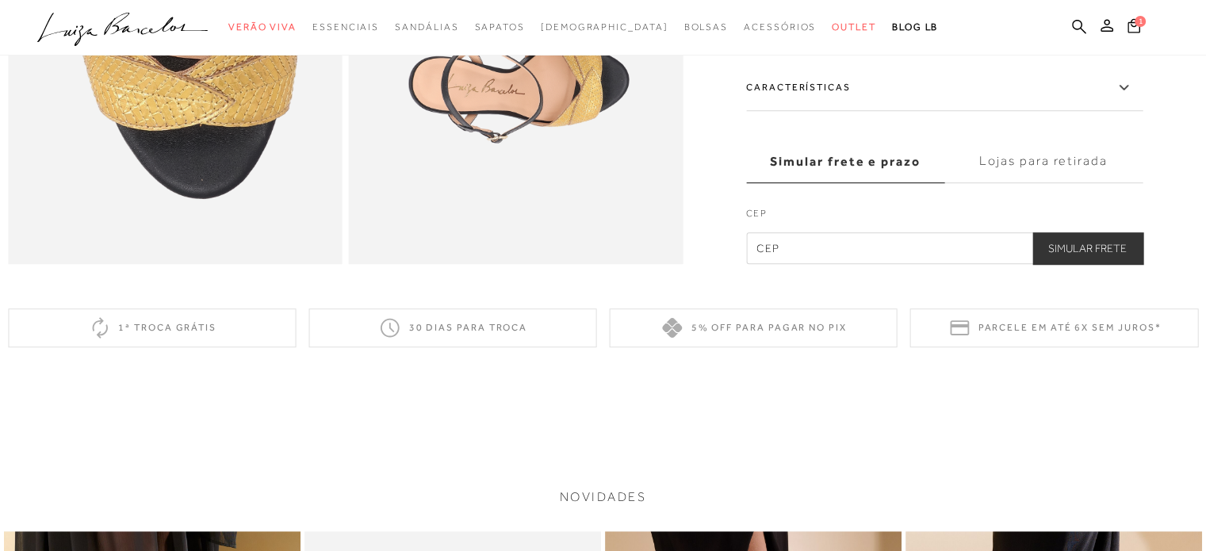
scroll to position [1190, 0]
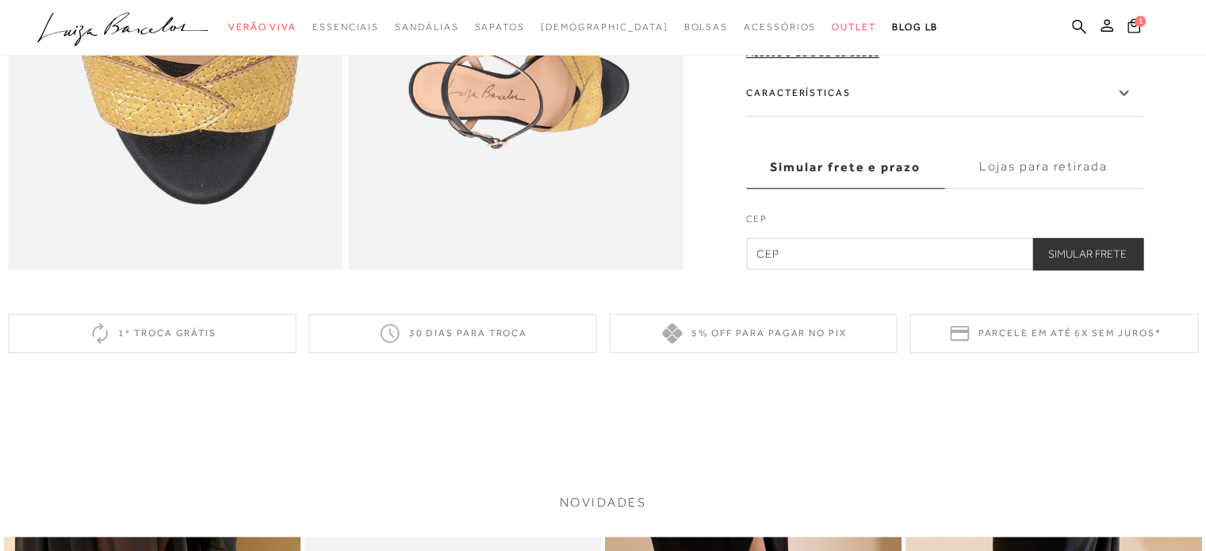
click at [822, 113] on label "Características" at bounding box center [944, 94] width 397 height 46
click at [0, 0] on input "Características" at bounding box center [0, 0] width 0 height 0
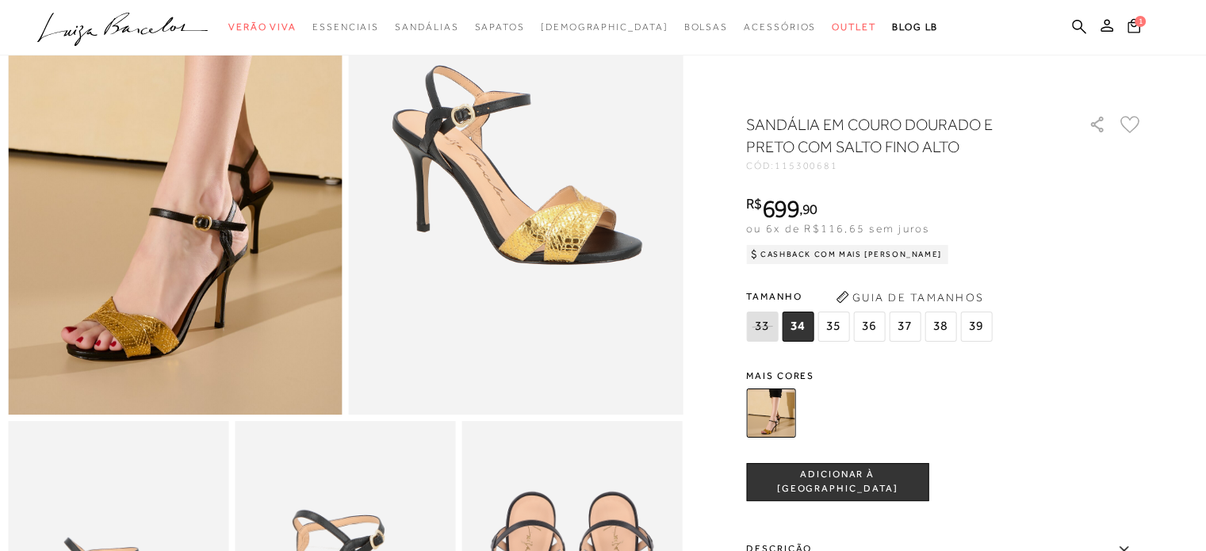
scroll to position [159, 0]
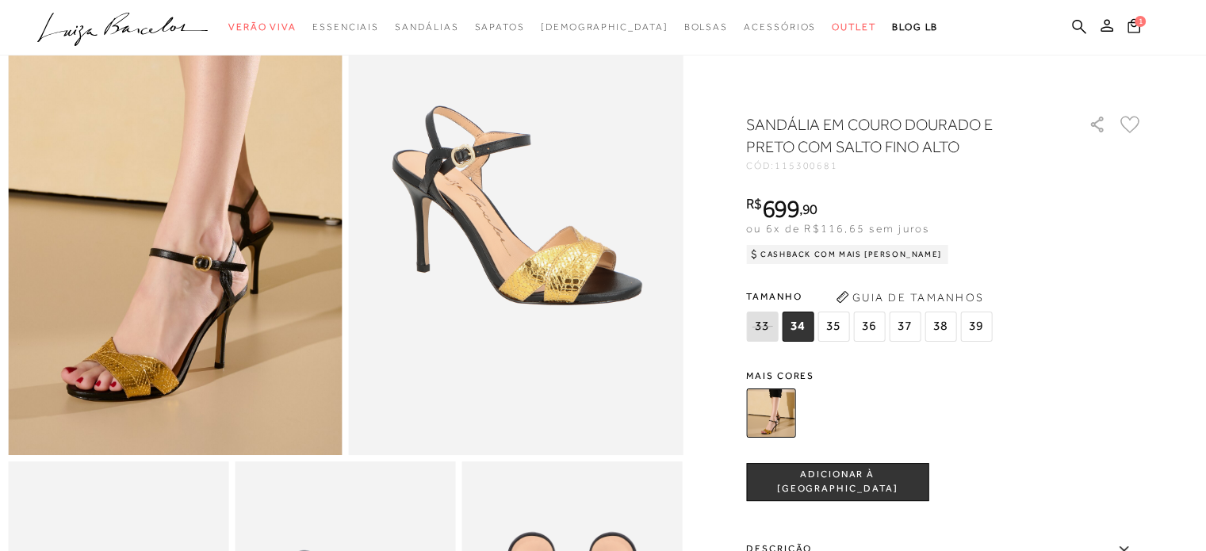
drag, startPoint x: 872, startPoint y: 322, endPoint x: 866, endPoint y: 342, distance: 20.6
click at [872, 323] on span "36" at bounding box center [869, 327] width 32 height 30
click at [810, 477] on button "ADICIONAR À SACOLA" at bounding box center [837, 482] width 182 height 38
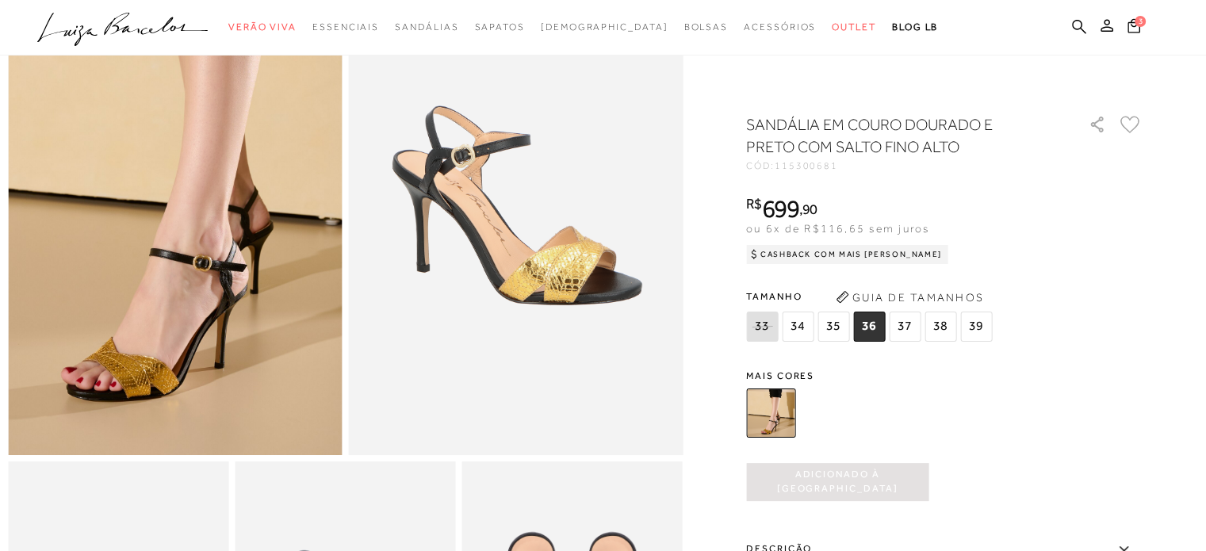
scroll to position [0, 0]
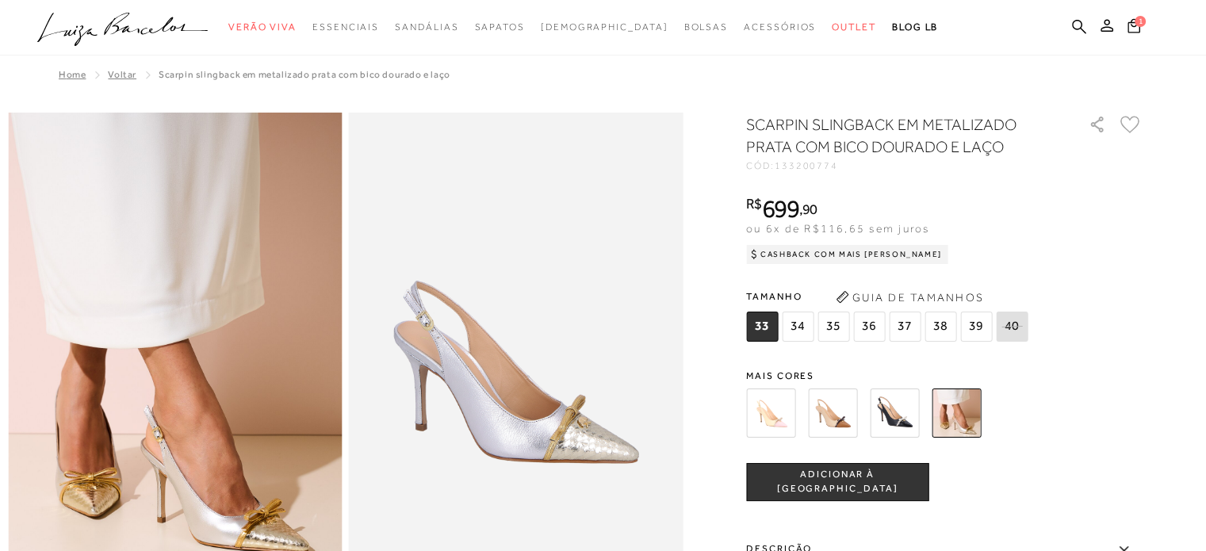
click at [913, 416] on img at bounding box center [894, 413] width 49 height 49
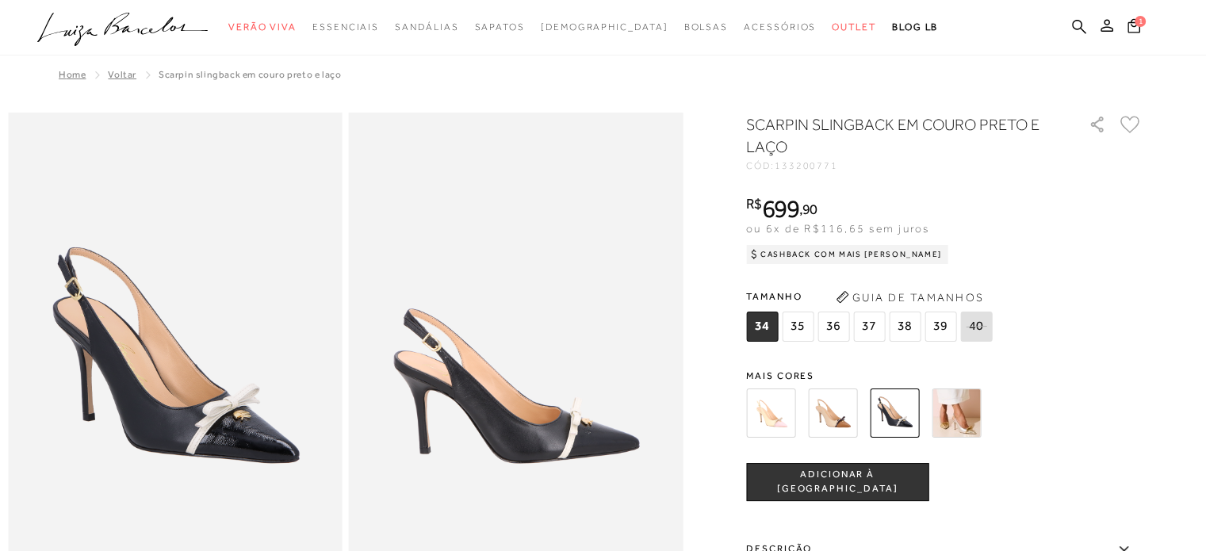
click at [842, 339] on span "36" at bounding box center [834, 327] width 32 height 30
click at [826, 405] on img at bounding box center [832, 413] width 49 height 49
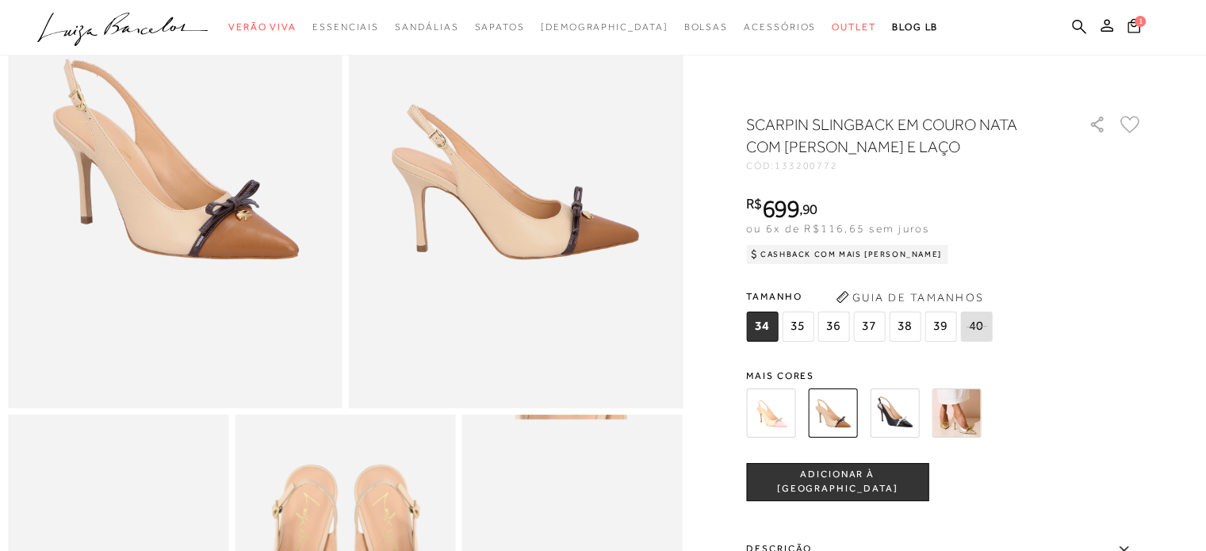
scroll to position [79, 0]
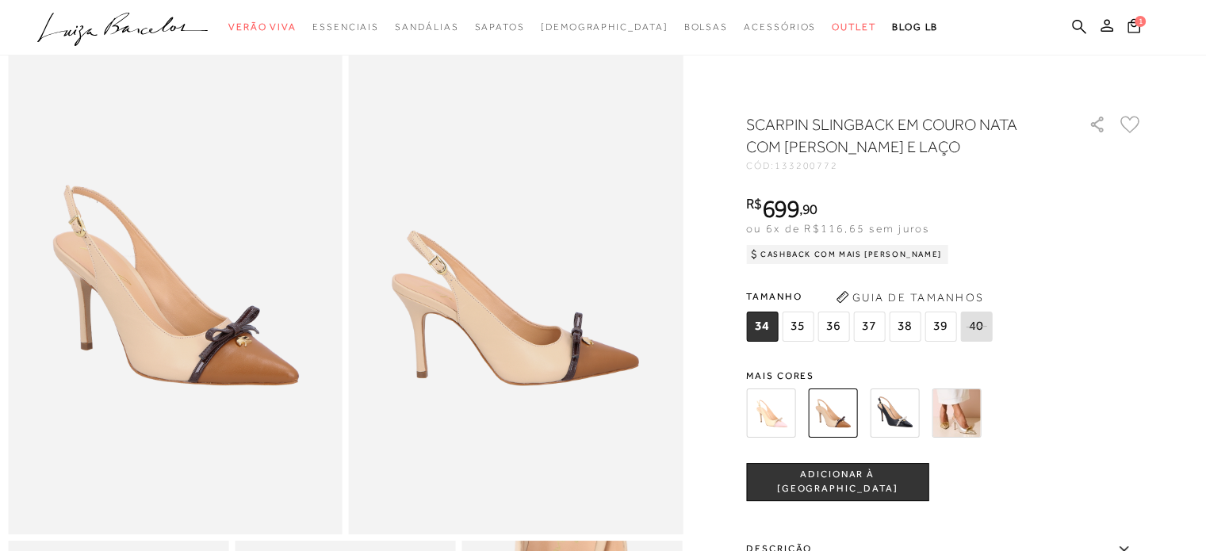
click at [917, 415] on img at bounding box center [894, 413] width 49 height 49
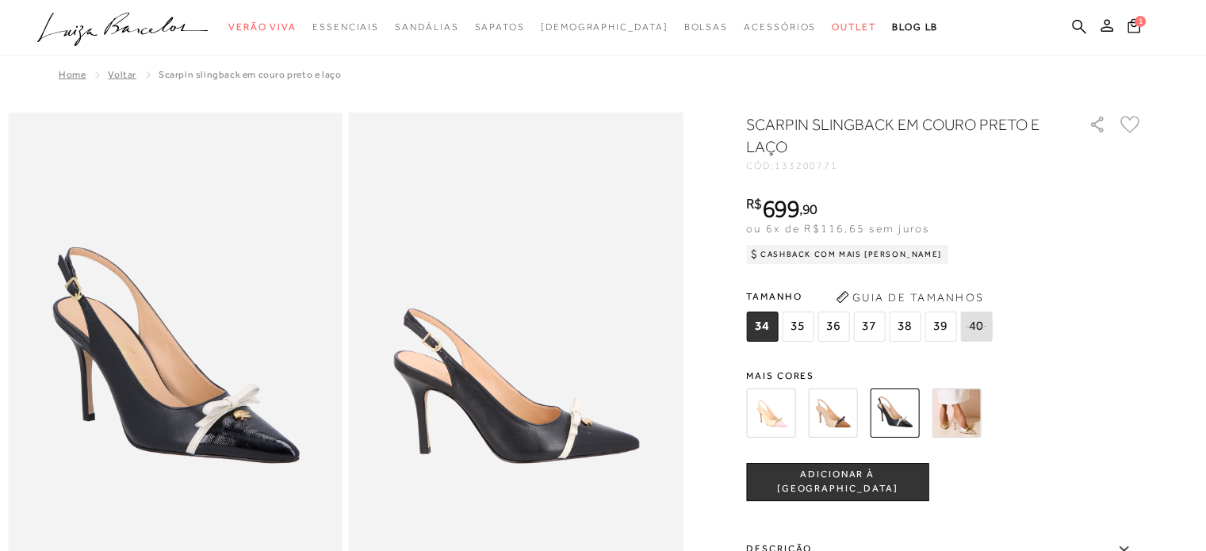
click at [836, 325] on span "36" at bounding box center [834, 327] width 32 height 30
drag, startPoint x: 822, startPoint y: 481, endPoint x: 863, endPoint y: 472, distance: 42.2
click at [822, 481] on span "ADICIONAR À [GEOGRAPHIC_DATA]" at bounding box center [837, 482] width 181 height 28
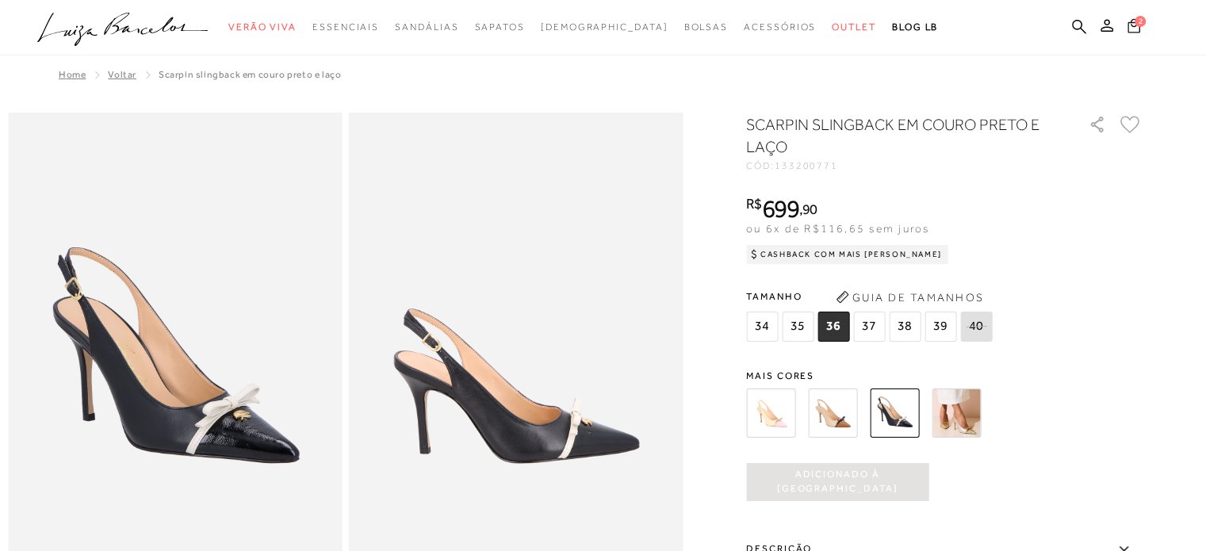
click at [1136, 29] on icon at bounding box center [1133, 25] width 15 height 18
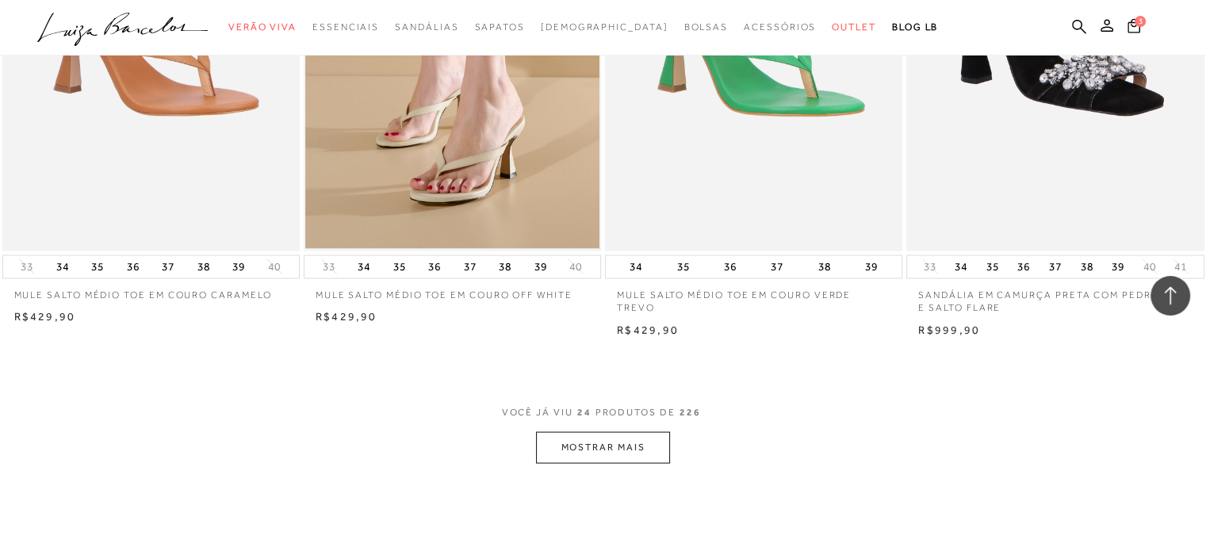
scroll to position [3331, 0]
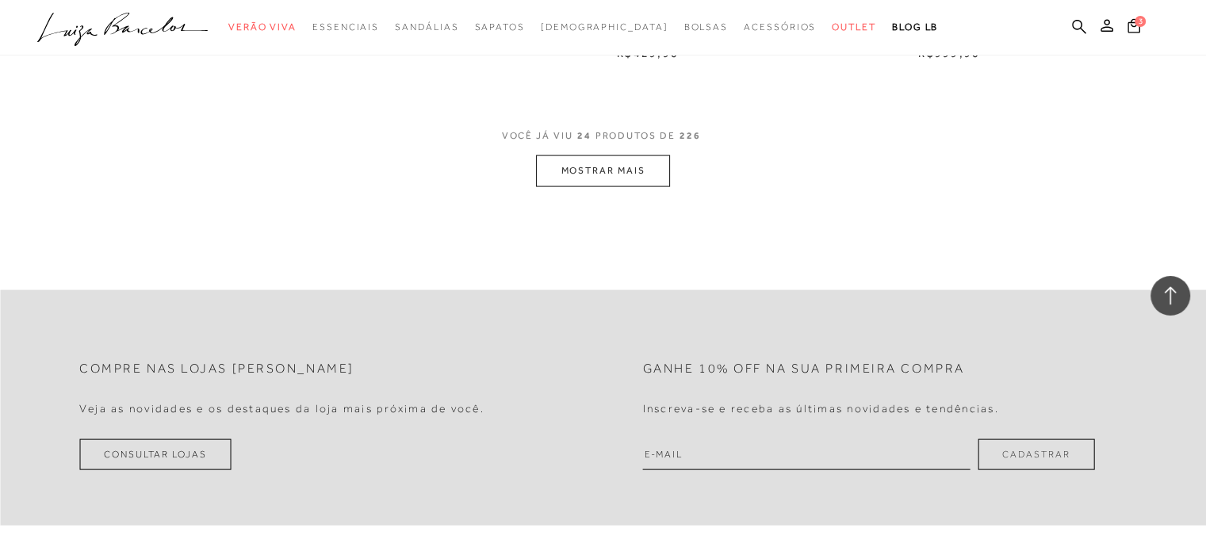
click at [604, 177] on button "MOSTRAR MAIS" at bounding box center [602, 170] width 133 height 31
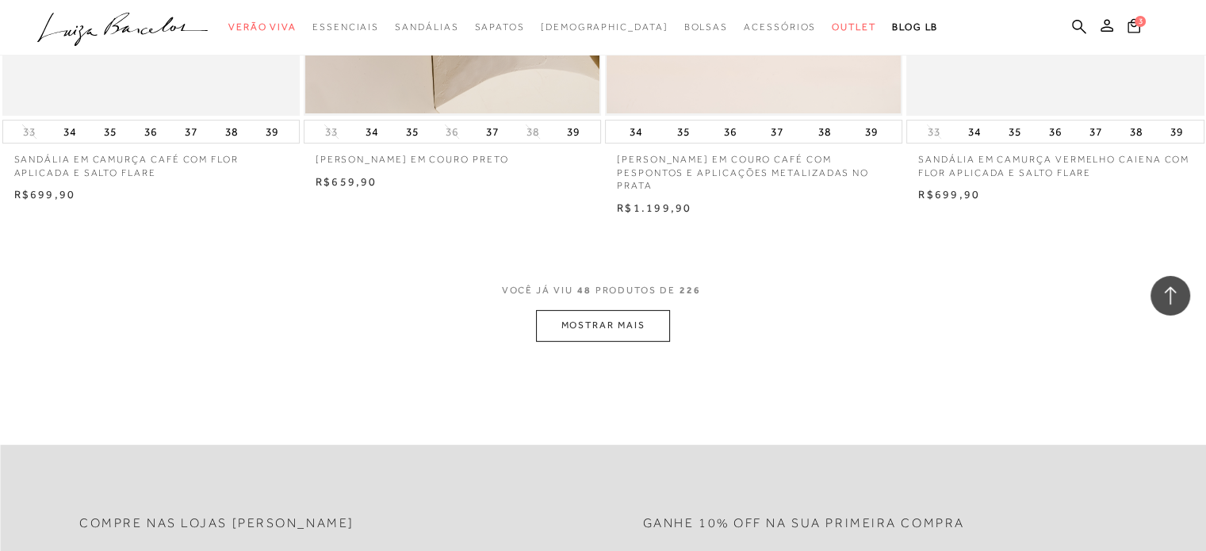
scroll to position [6504, 0]
click at [562, 323] on button "MOSTRAR MAIS" at bounding box center [602, 323] width 133 height 31
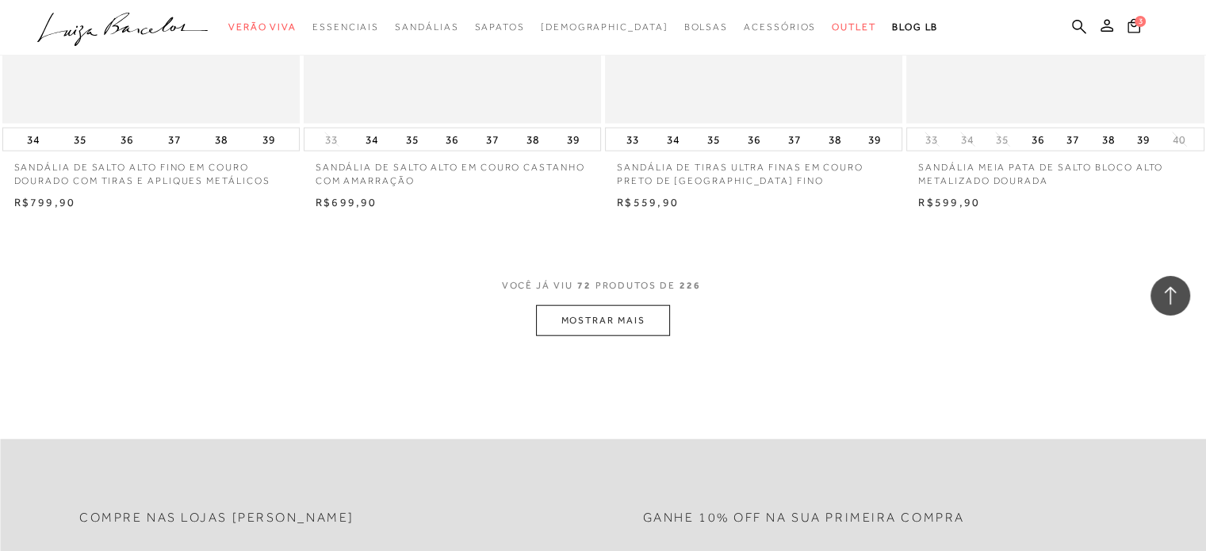
scroll to position [9835, 0]
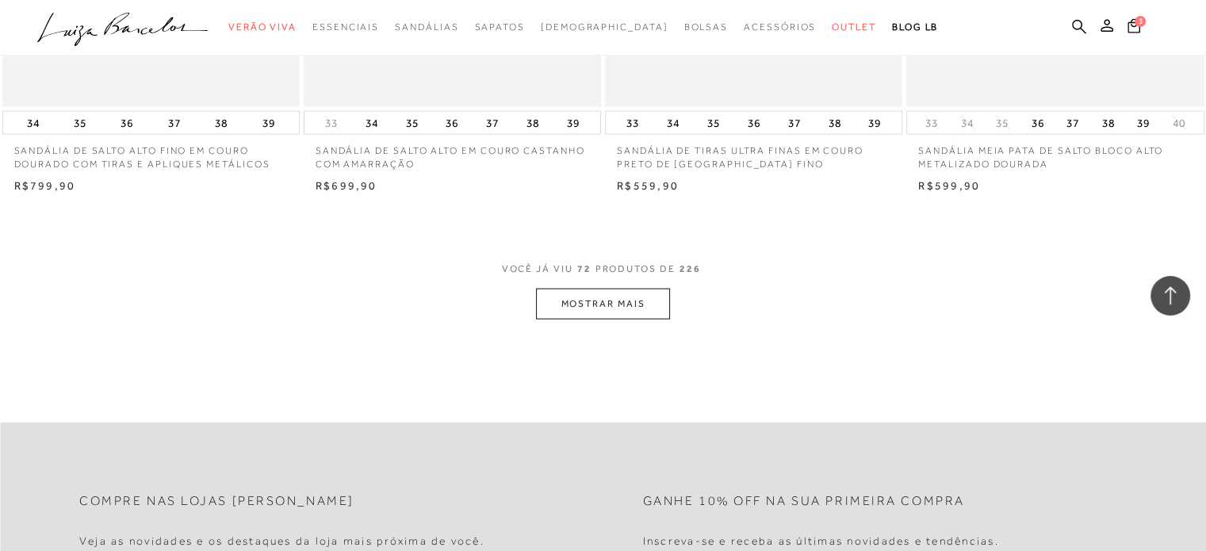
click at [619, 304] on button "MOSTRAR MAIS" at bounding box center [602, 304] width 133 height 31
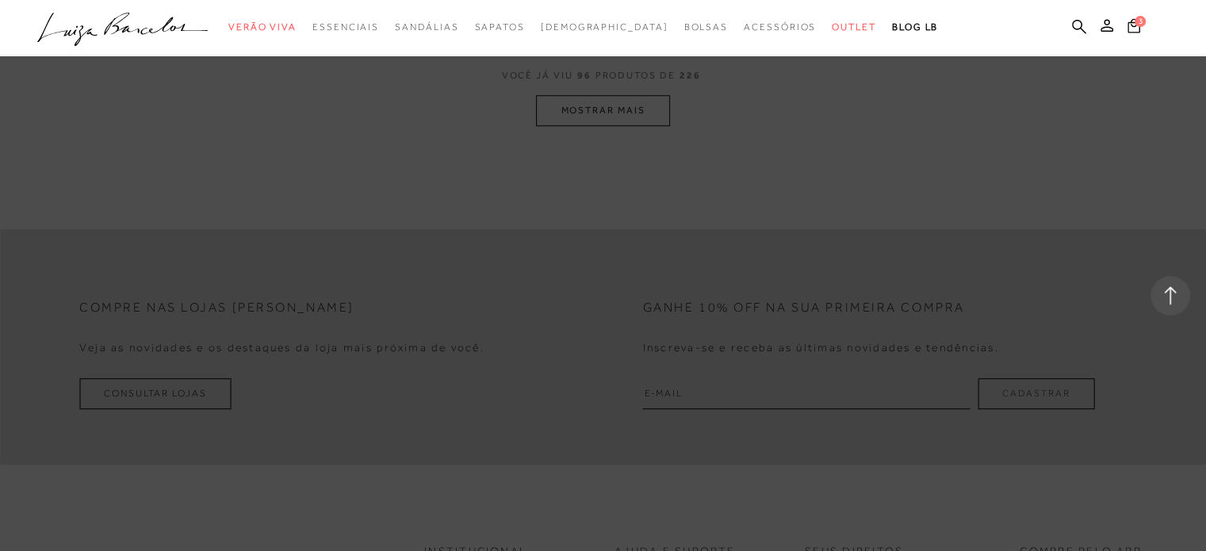
scroll to position [13087, 0]
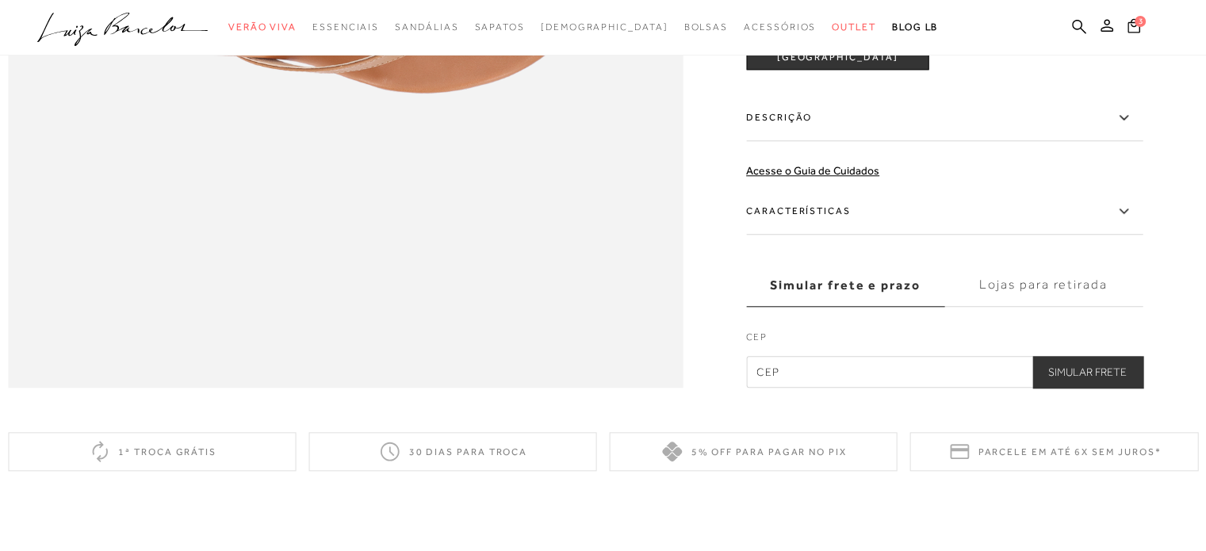
scroll to position [1586, 0]
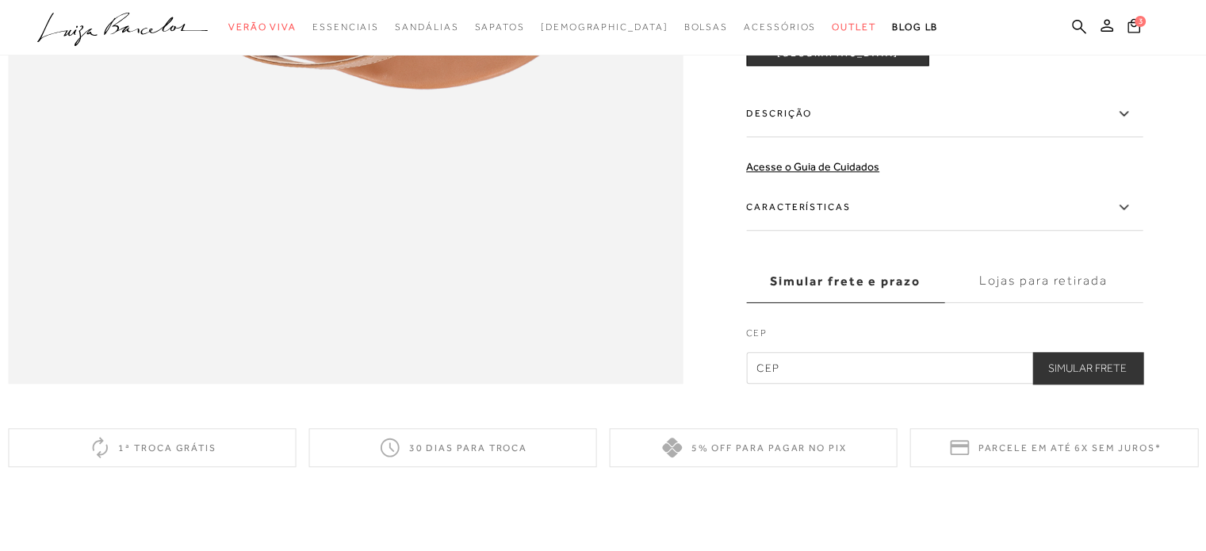
click at [802, 231] on label "Características" at bounding box center [944, 208] width 397 height 46
click at [0, 0] on input "Características" at bounding box center [0, 0] width 0 height 0
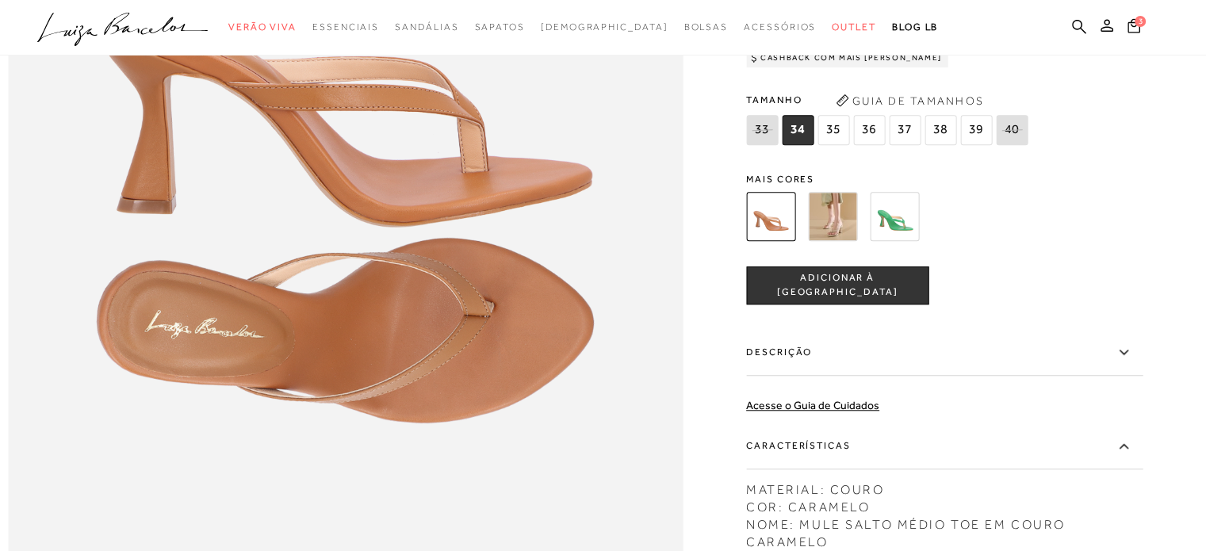
scroll to position [1190, 0]
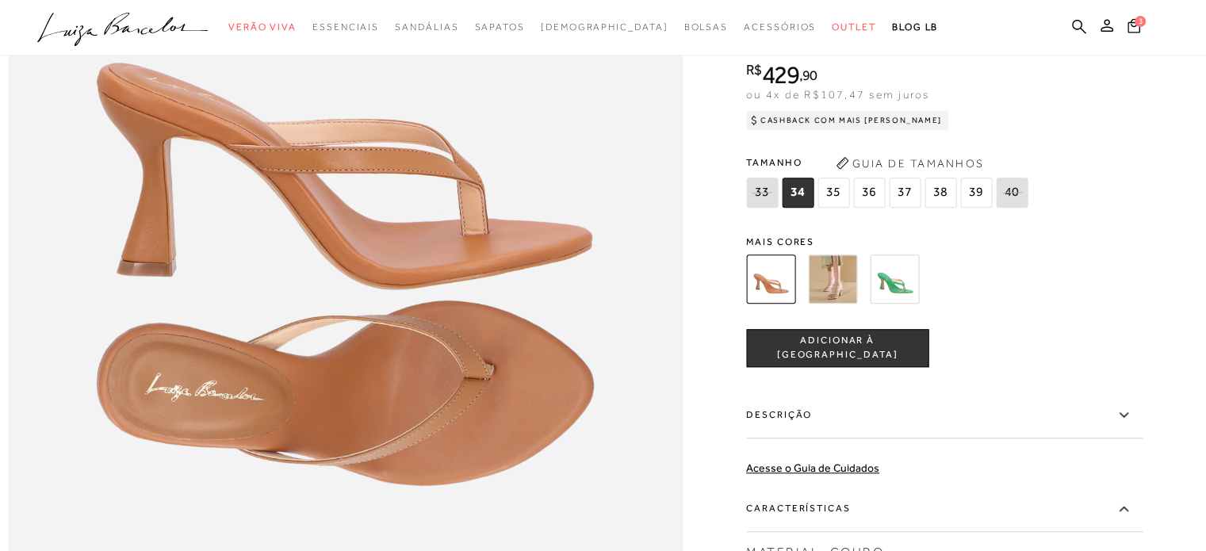
click at [837, 301] on img at bounding box center [832, 279] width 49 height 49
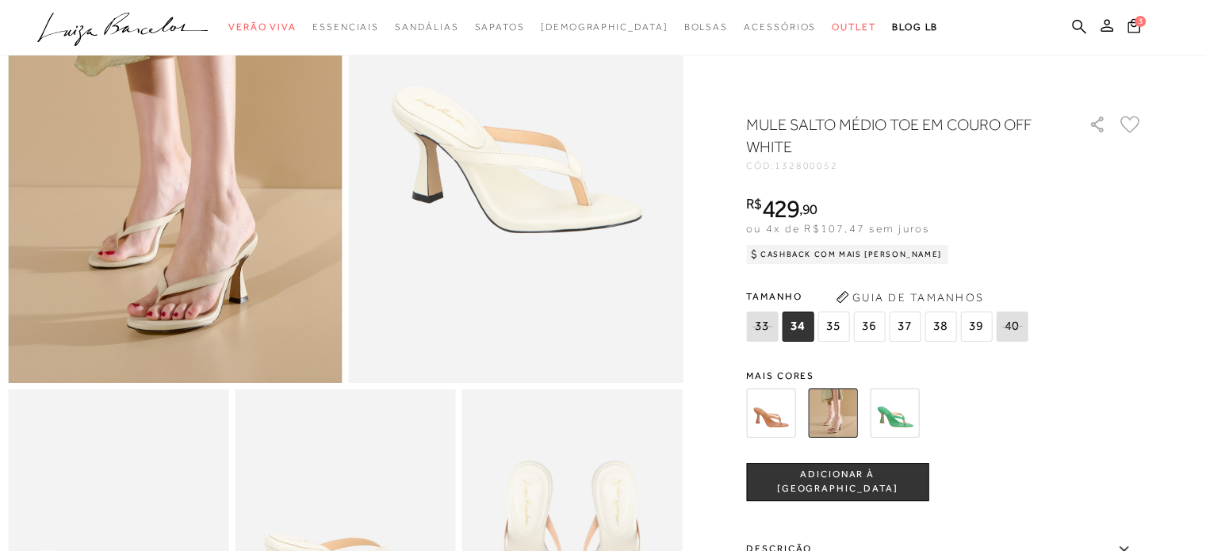
scroll to position [238, 0]
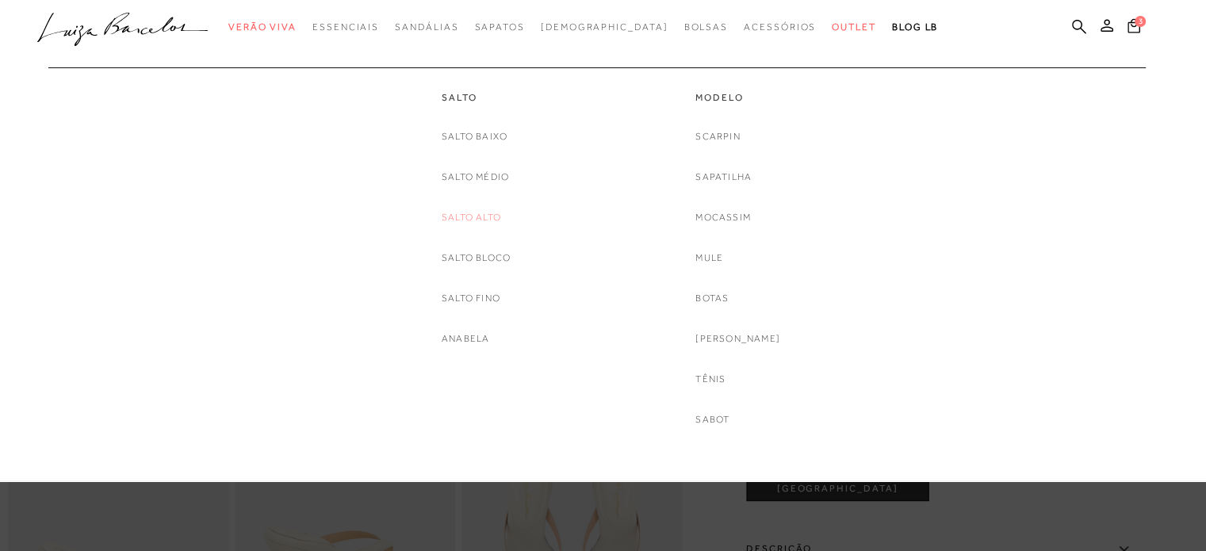
click at [463, 210] on link "Salto Alto" at bounding box center [471, 217] width 59 height 17
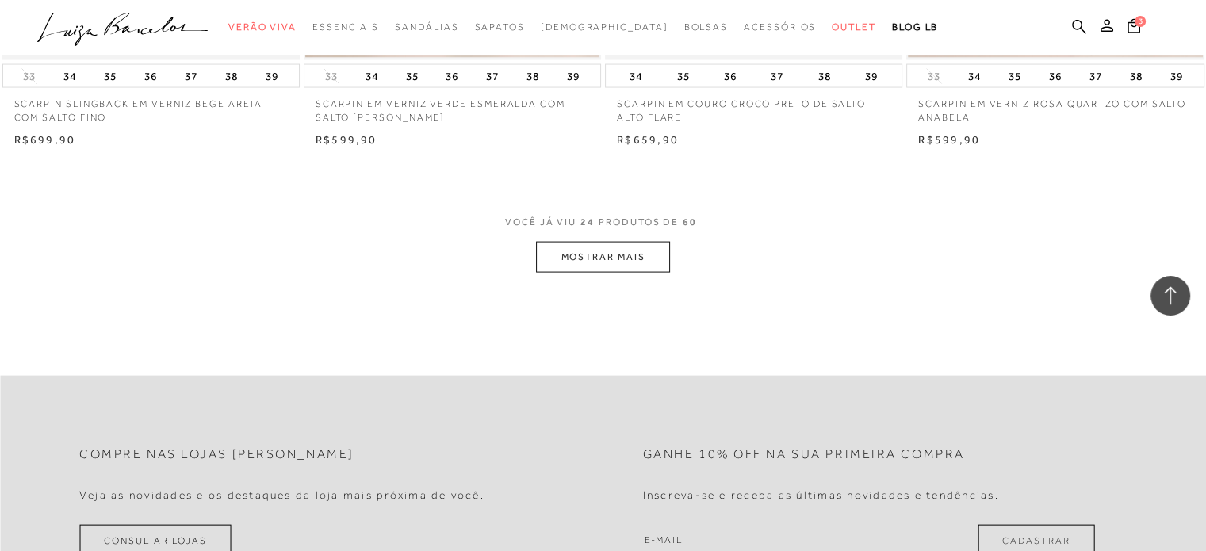
scroll to position [3252, 0]
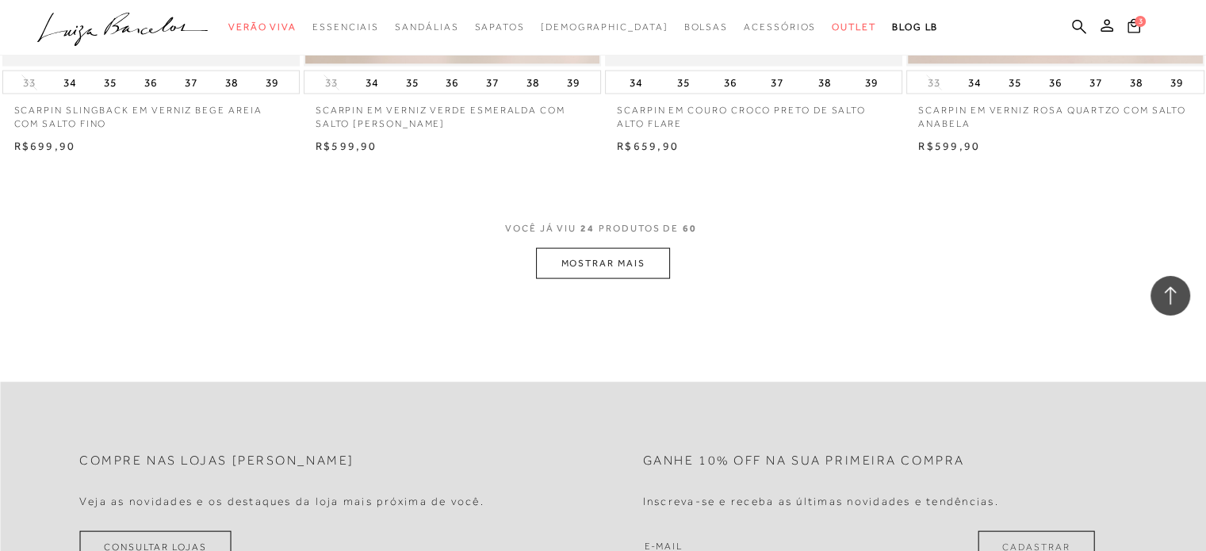
click at [582, 257] on button "MOSTRAR MAIS" at bounding box center [602, 263] width 133 height 31
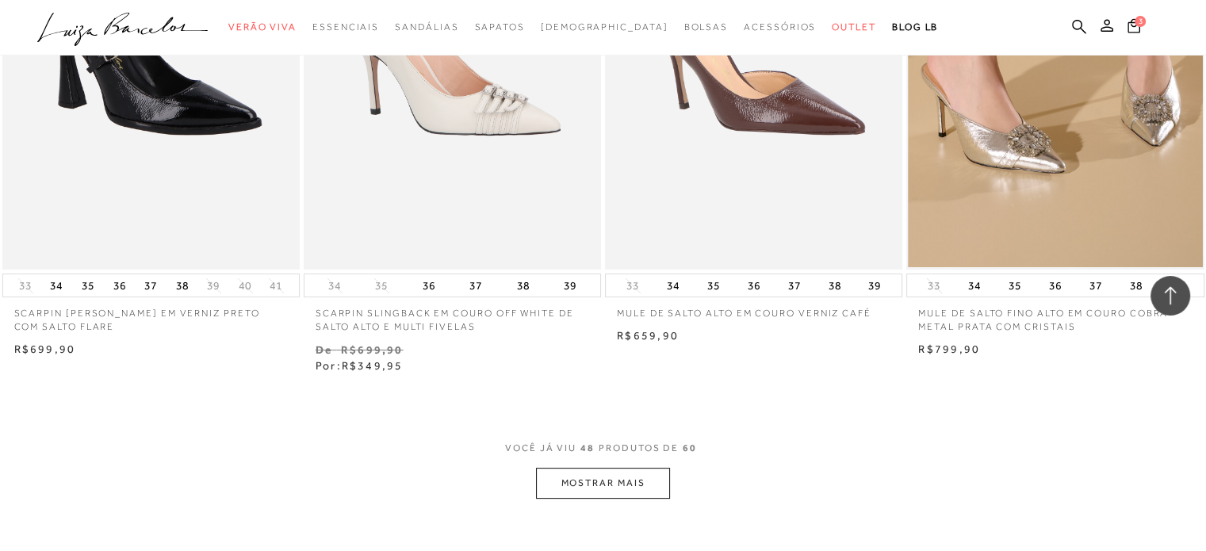
scroll to position [6662, 0]
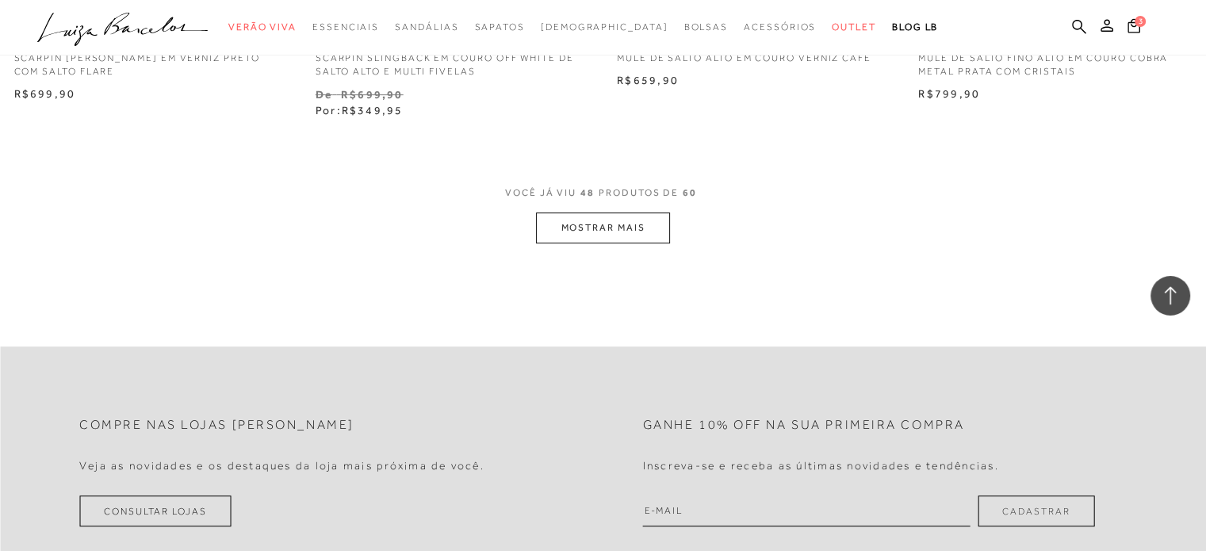
click at [596, 213] on button "MOSTRAR MAIS" at bounding box center [602, 228] width 133 height 31
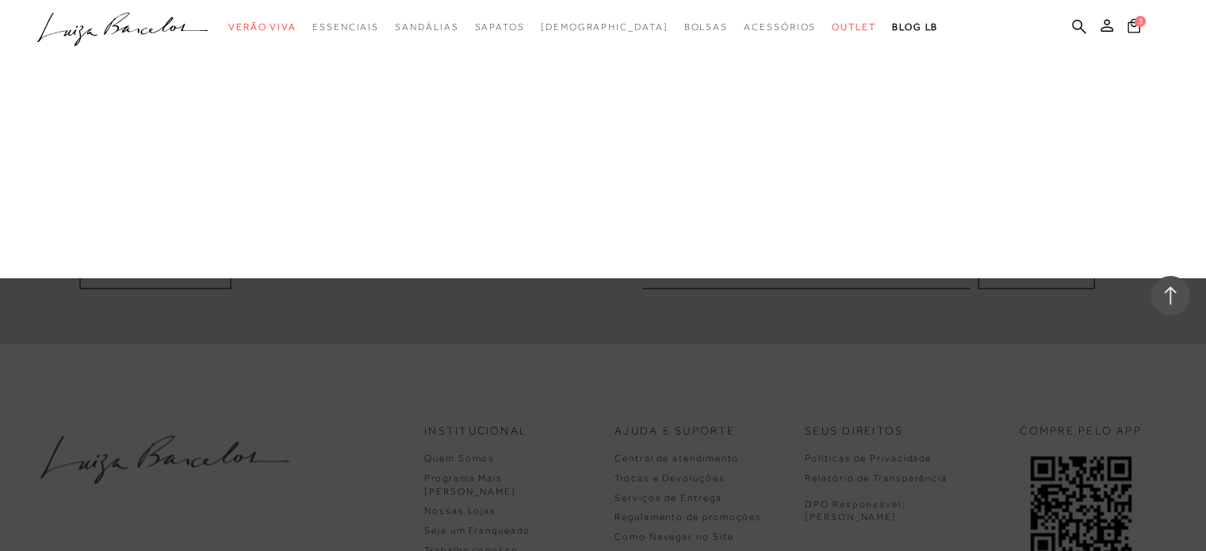
scroll to position [8169, 0]
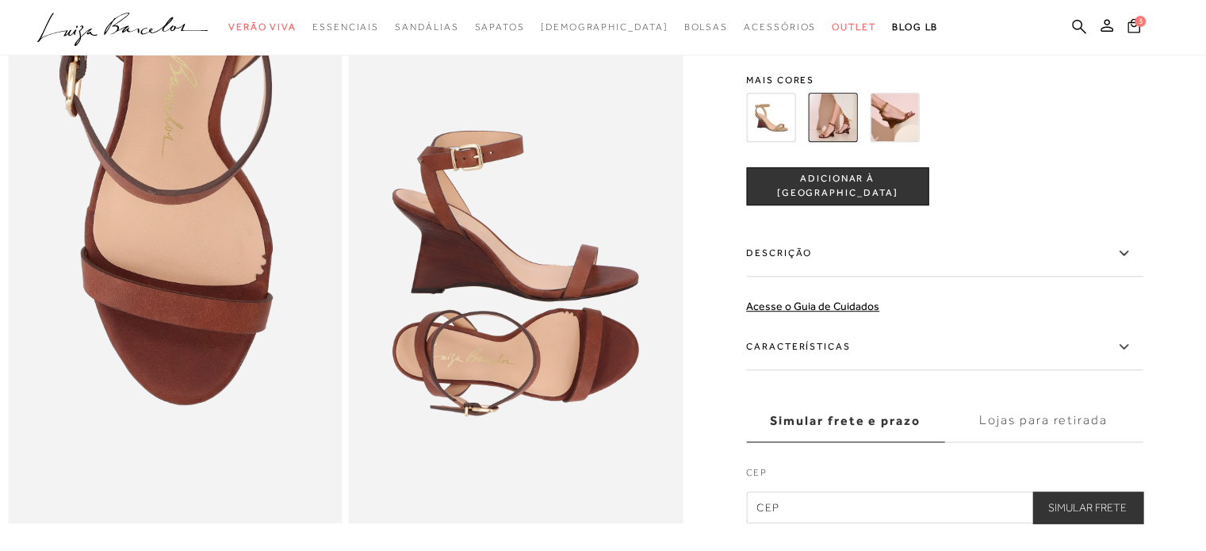
scroll to position [952, 0]
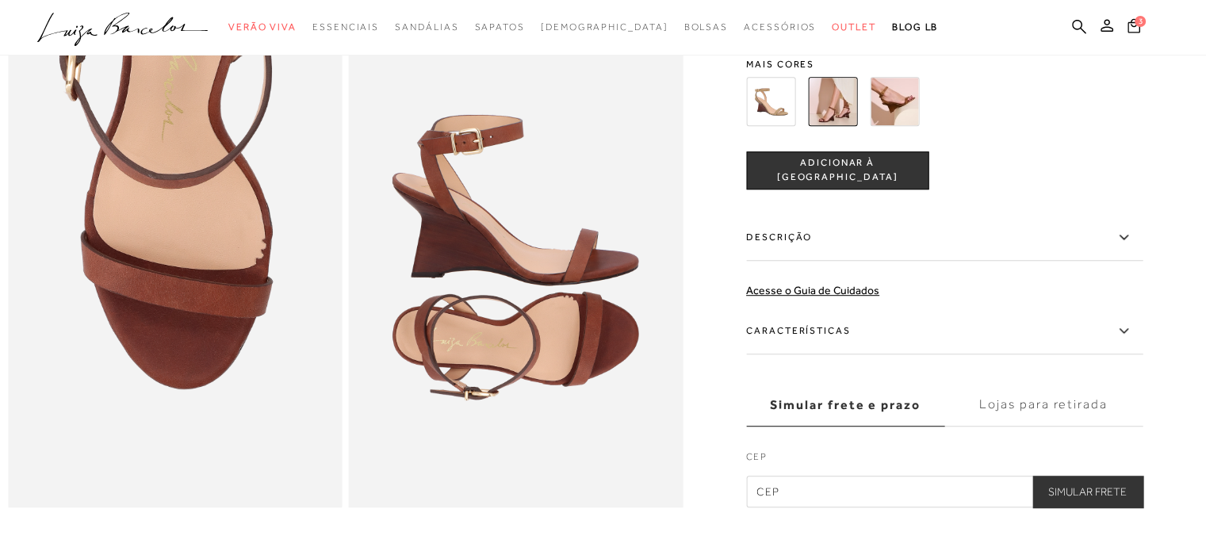
click at [792, 346] on label "Características" at bounding box center [944, 332] width 397 height 46
click at [0, 0] on input "Características" at bounding box center [0, 0] width 0 height 0
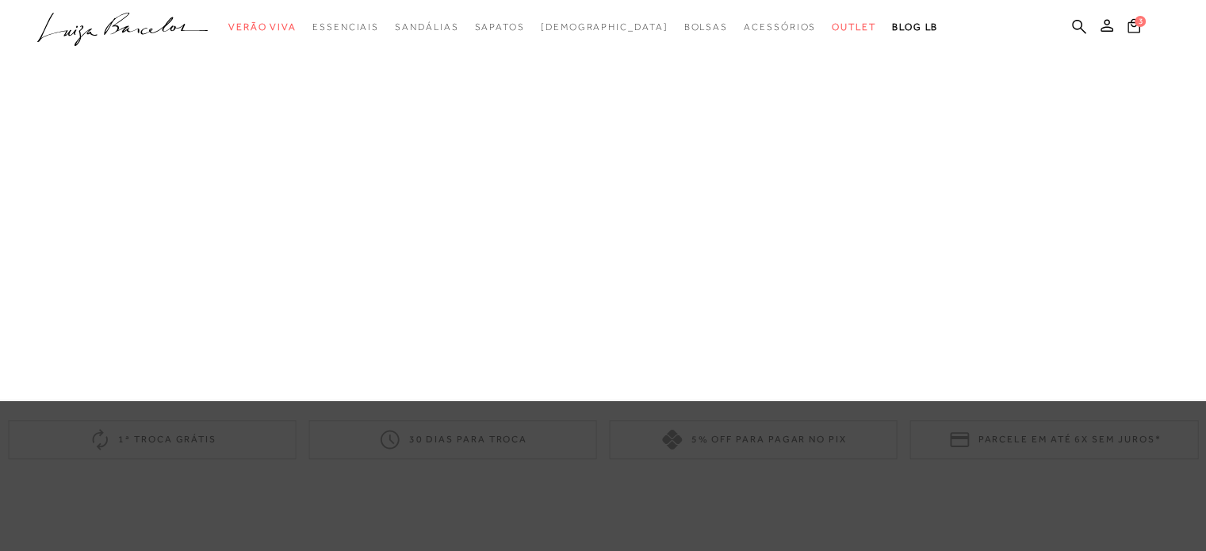
scroll to position [1110, 0]
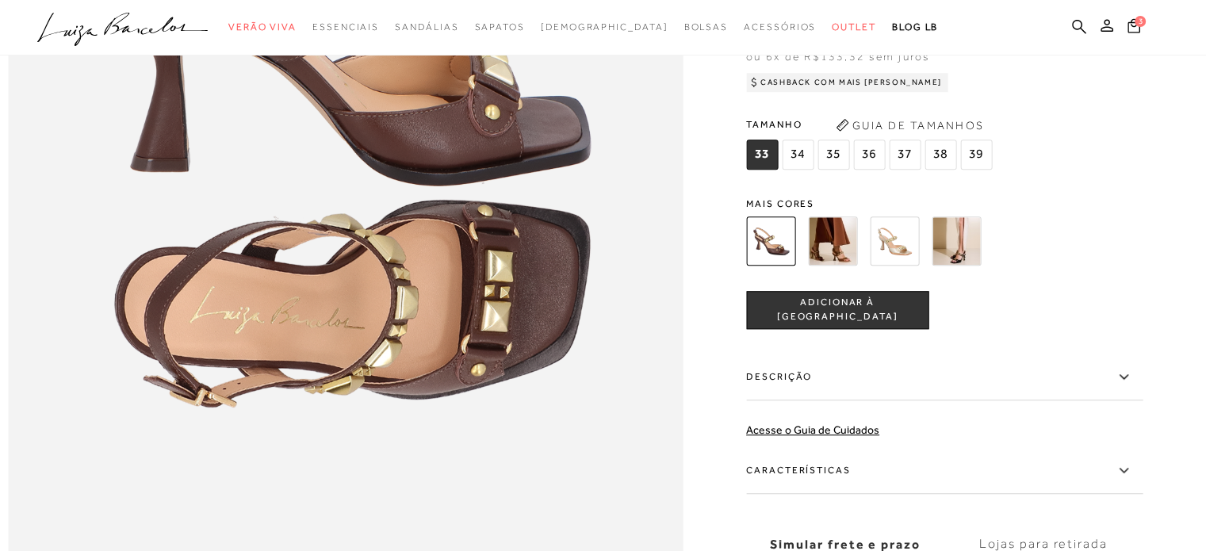
scroll to position [1507, 0]
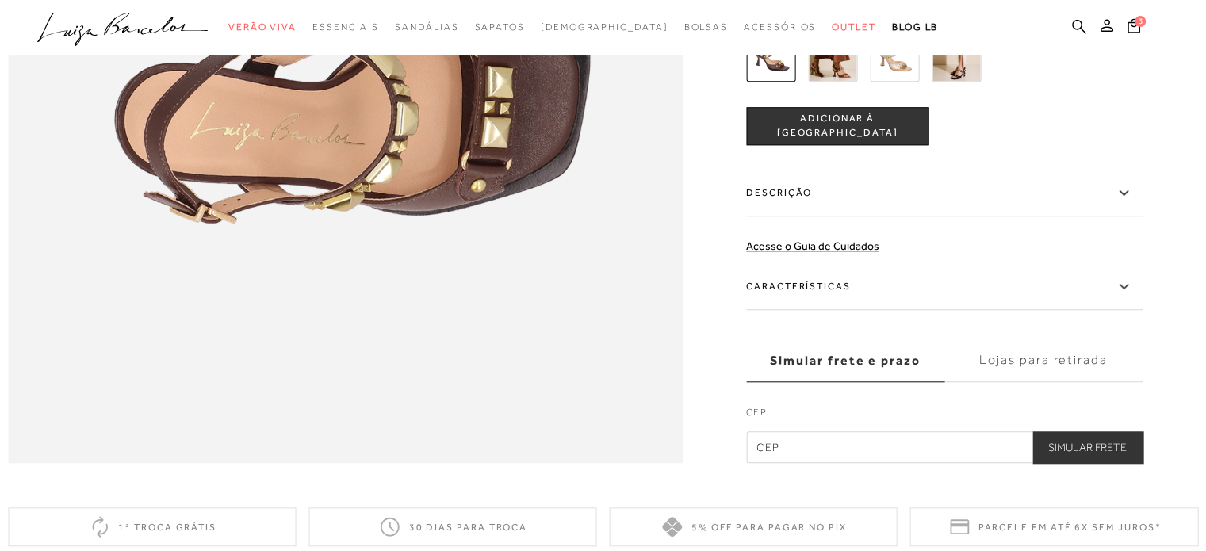
click at [813, 310] on label "Características" at bounding box center [944, 287] width 397 height 46
click at [0, 0] on input "Características" at bounding box center [0, 0] width 0 height 0
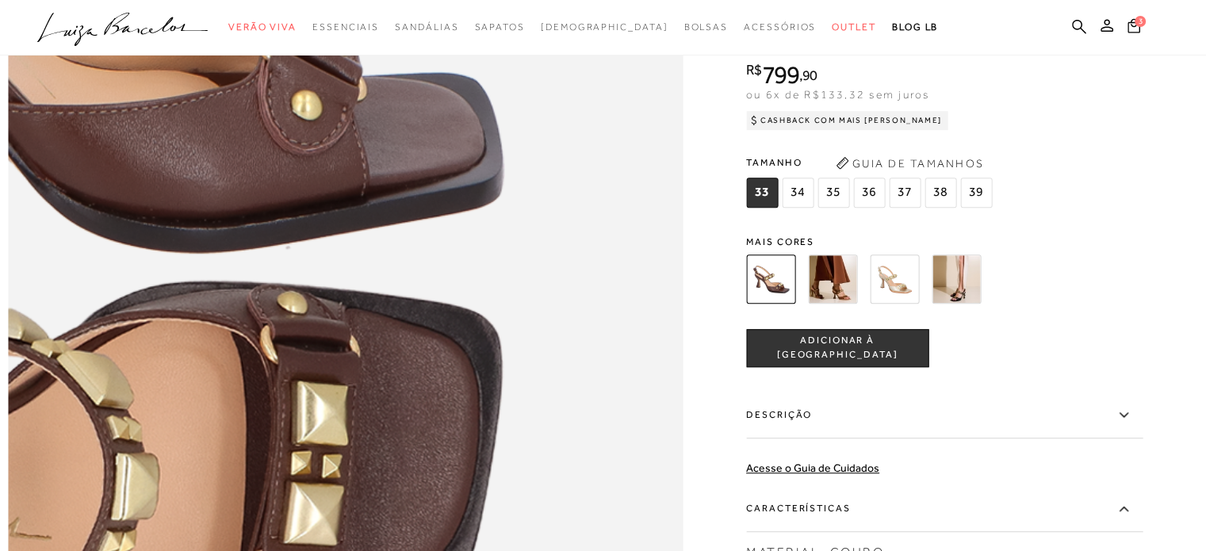
scroll to position [0, 0]
